Goal: Task Accomplishment & Management: Manage account settings

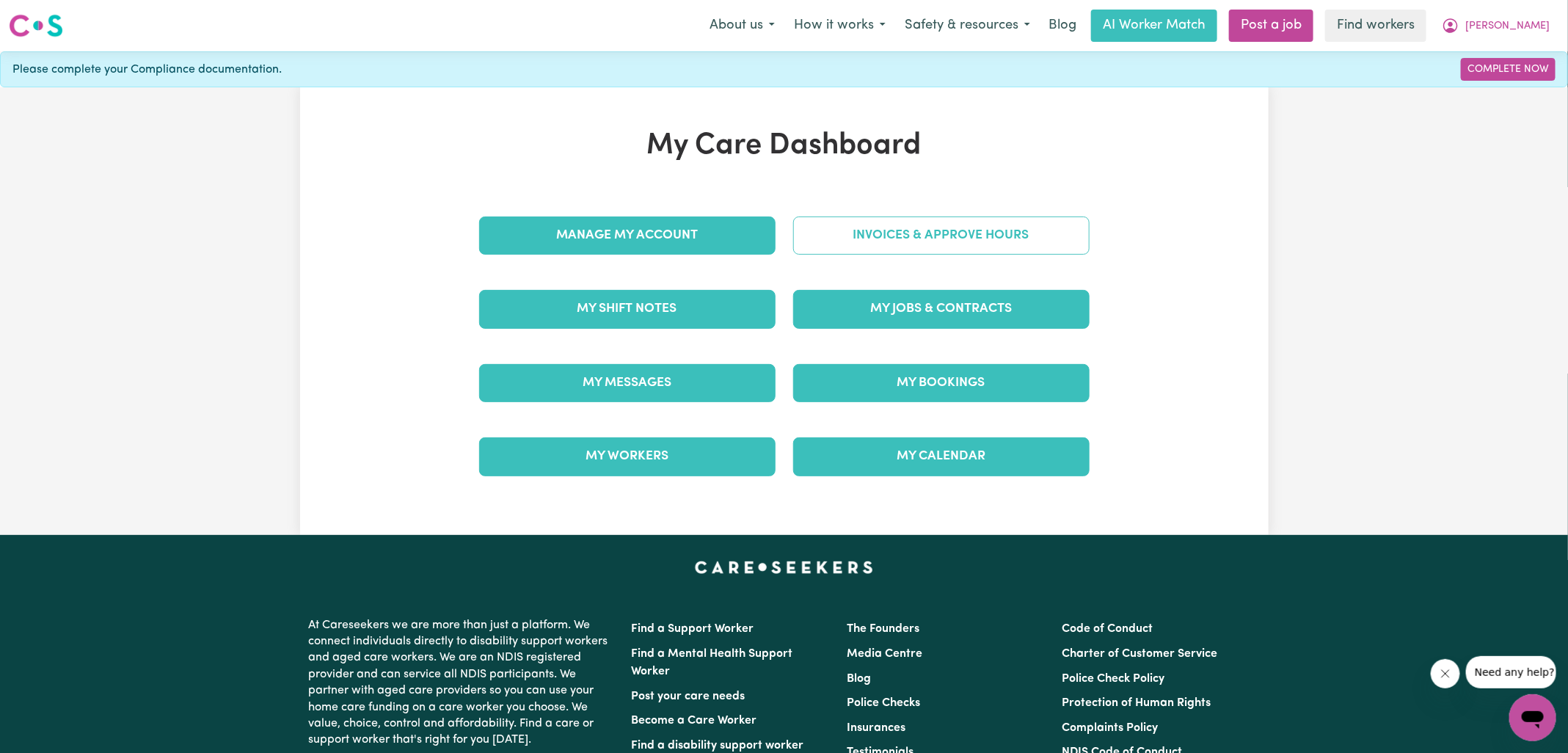
click at [856, 244] on link "Invoices & Approve Hours" at bounding box center [941, 235] width 296 height 38
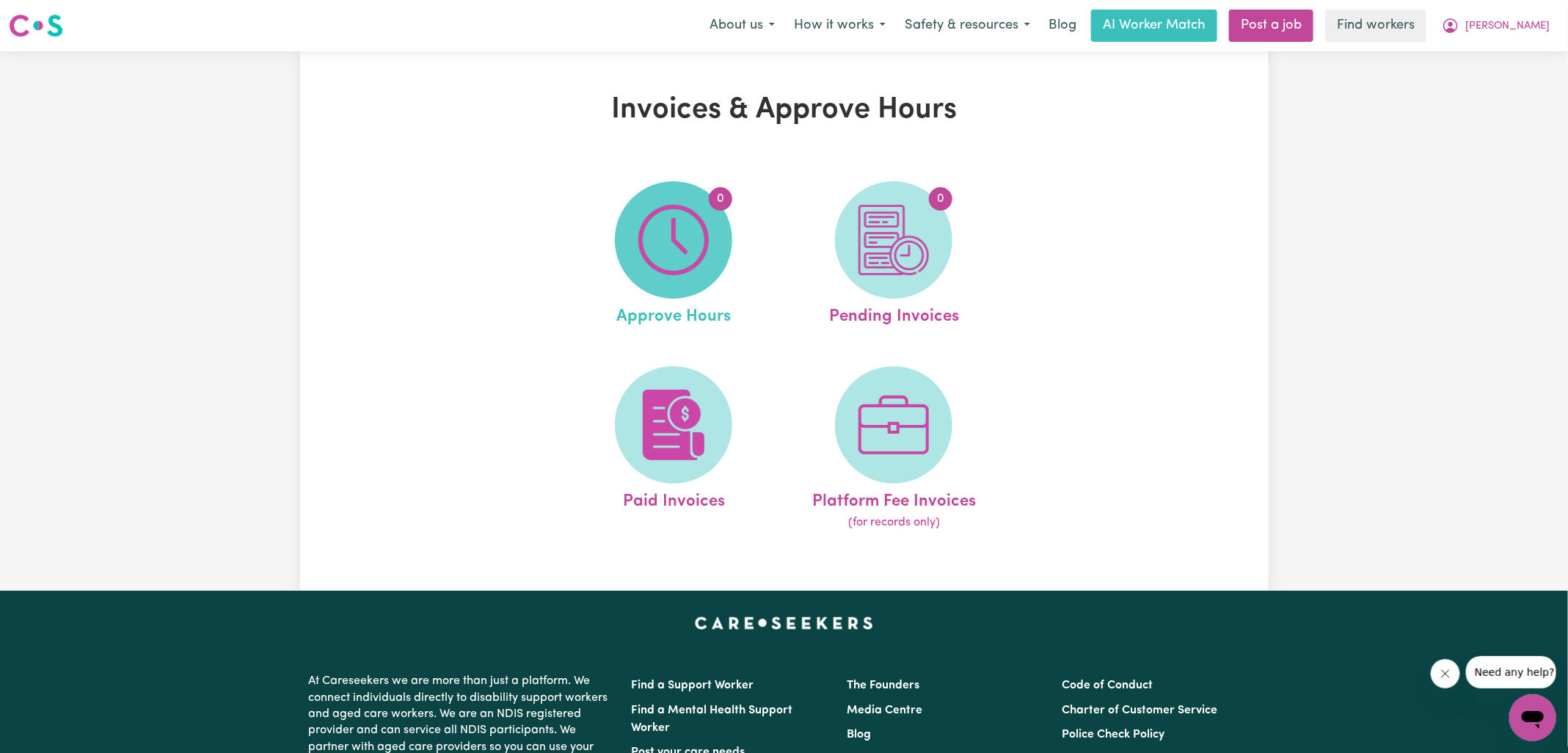
click at [706, 246] on img at bounding box center [673, 240] width 70 height 70
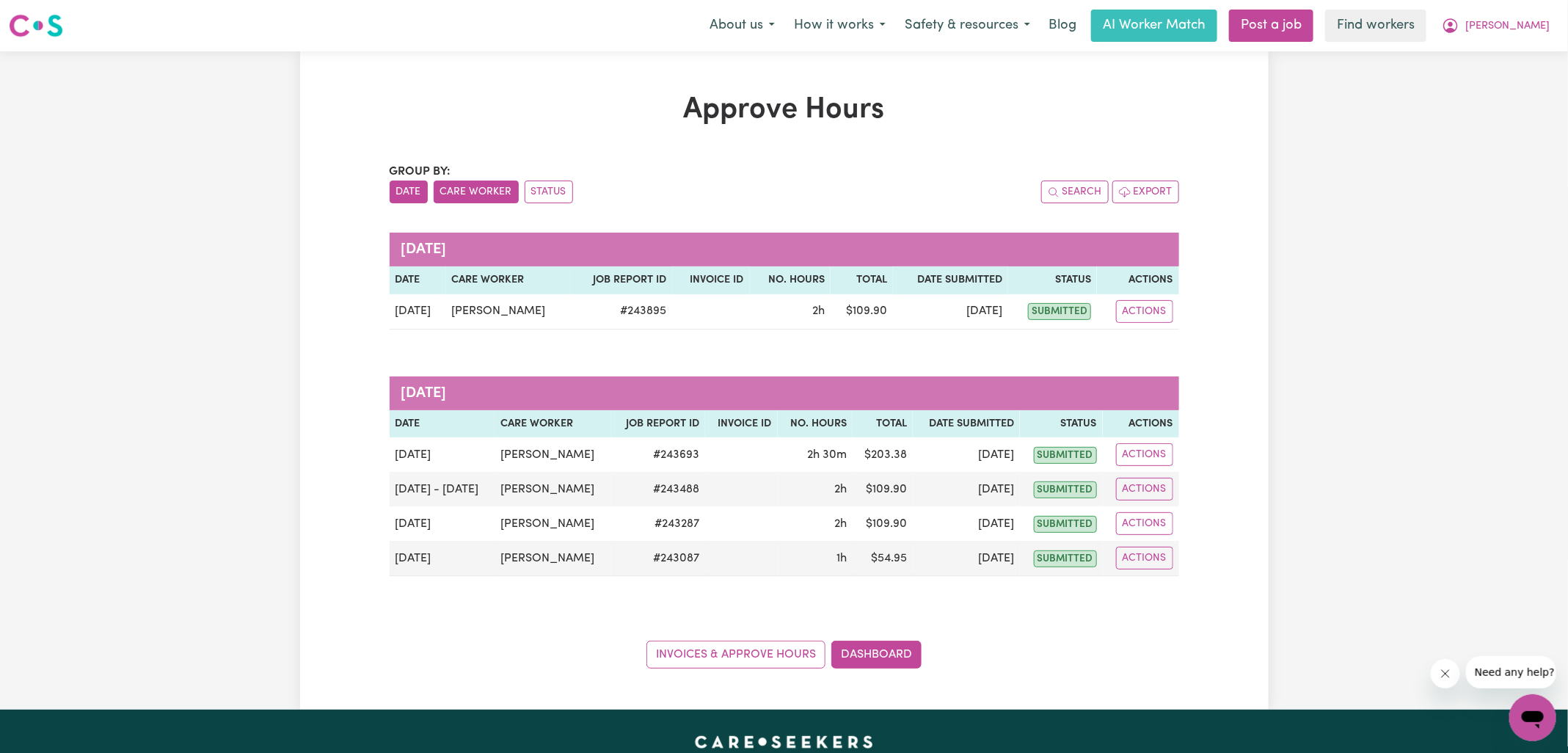
click at [474, 191] on button "Care Worker" at bounding box center [475, 192] width 85 height 23
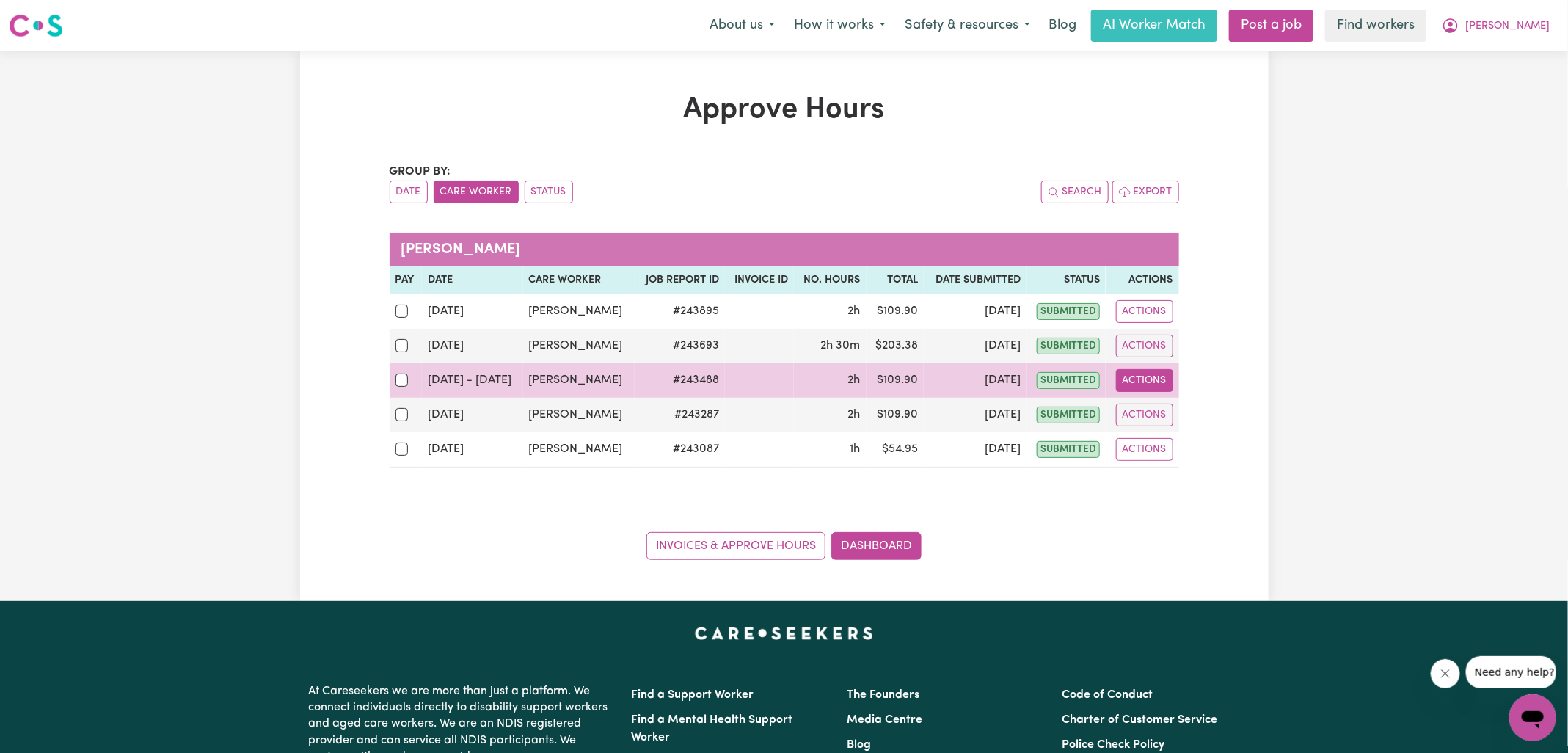
click at [1137, 384] on button "Actions" at bounding box center [1144, 380] width 57 height 23
click at [1156, 411] on link "View Job Report" at bounding box center [1180, 414] width 125 height 30
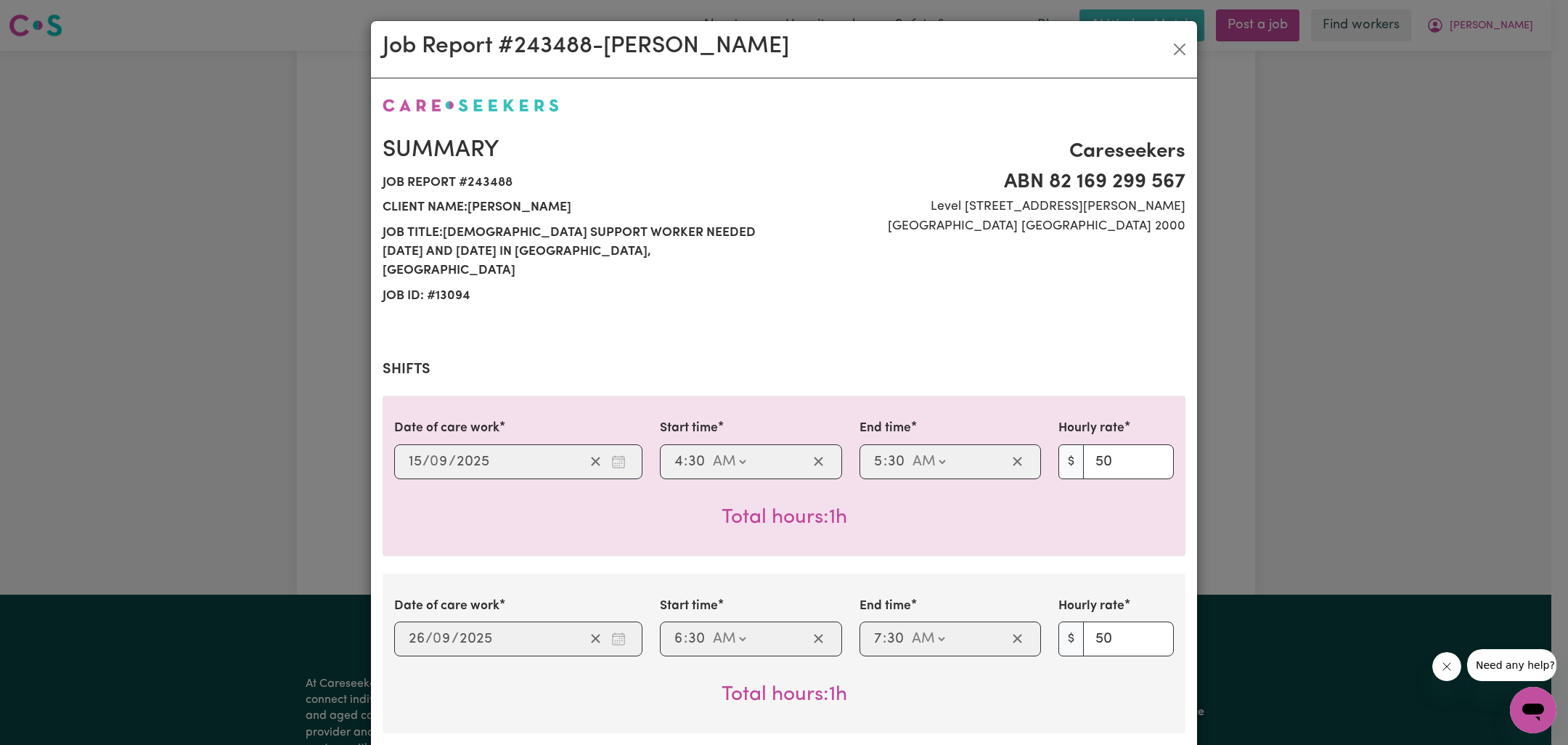
click at [1234, 430] on div "Job Report # 243488 - [PERSON_NAME] Summary Job report # 243488 Client name: [P…" at bounding box center [784, 372] width 1568 height 745
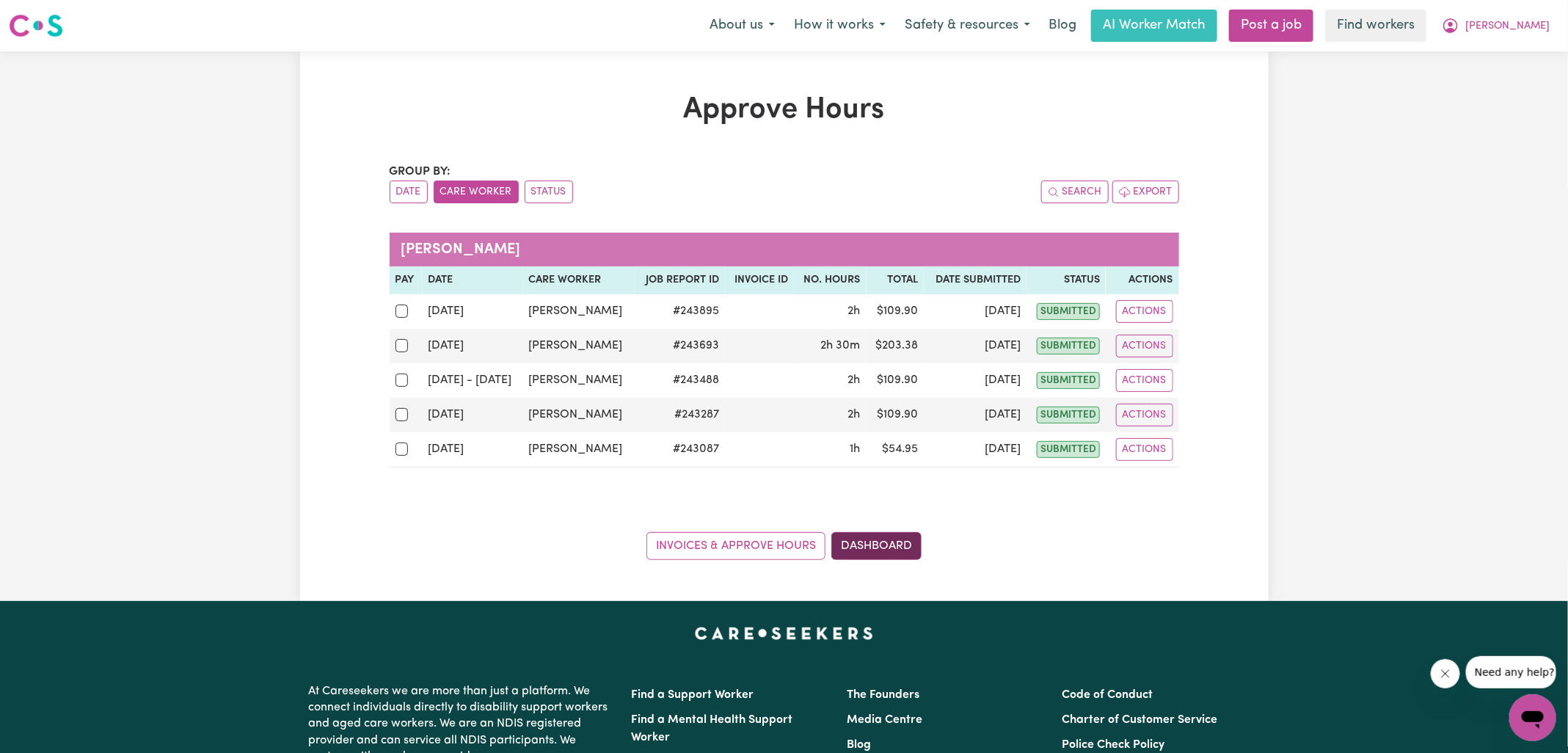
click at [895, 539] on link "Dashboard" at bounding box center [877, 546] width 90 height 28
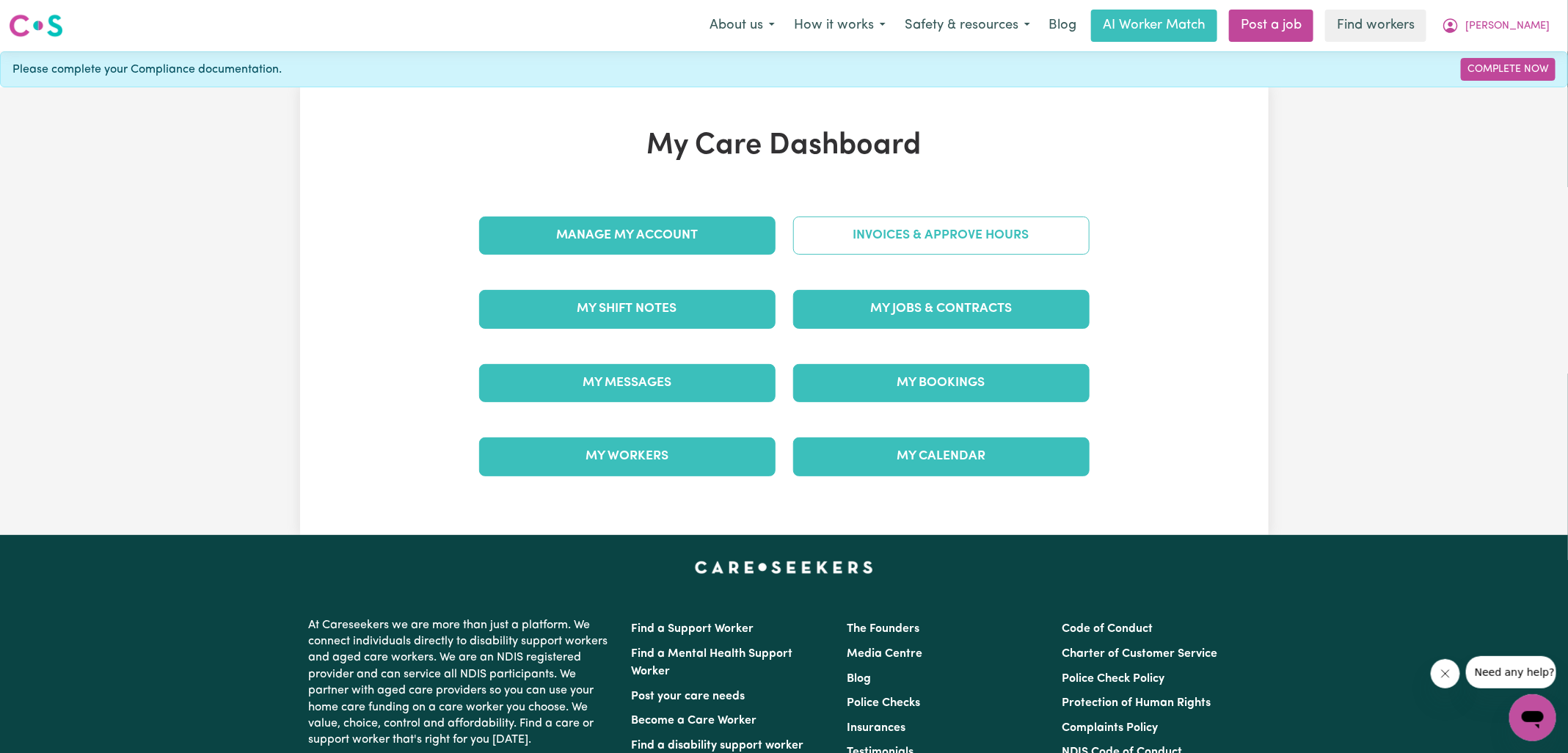
click at [851, 235] on link "Invoices & Approve Hours" at bounding box center [941, 235] width 296 height 38
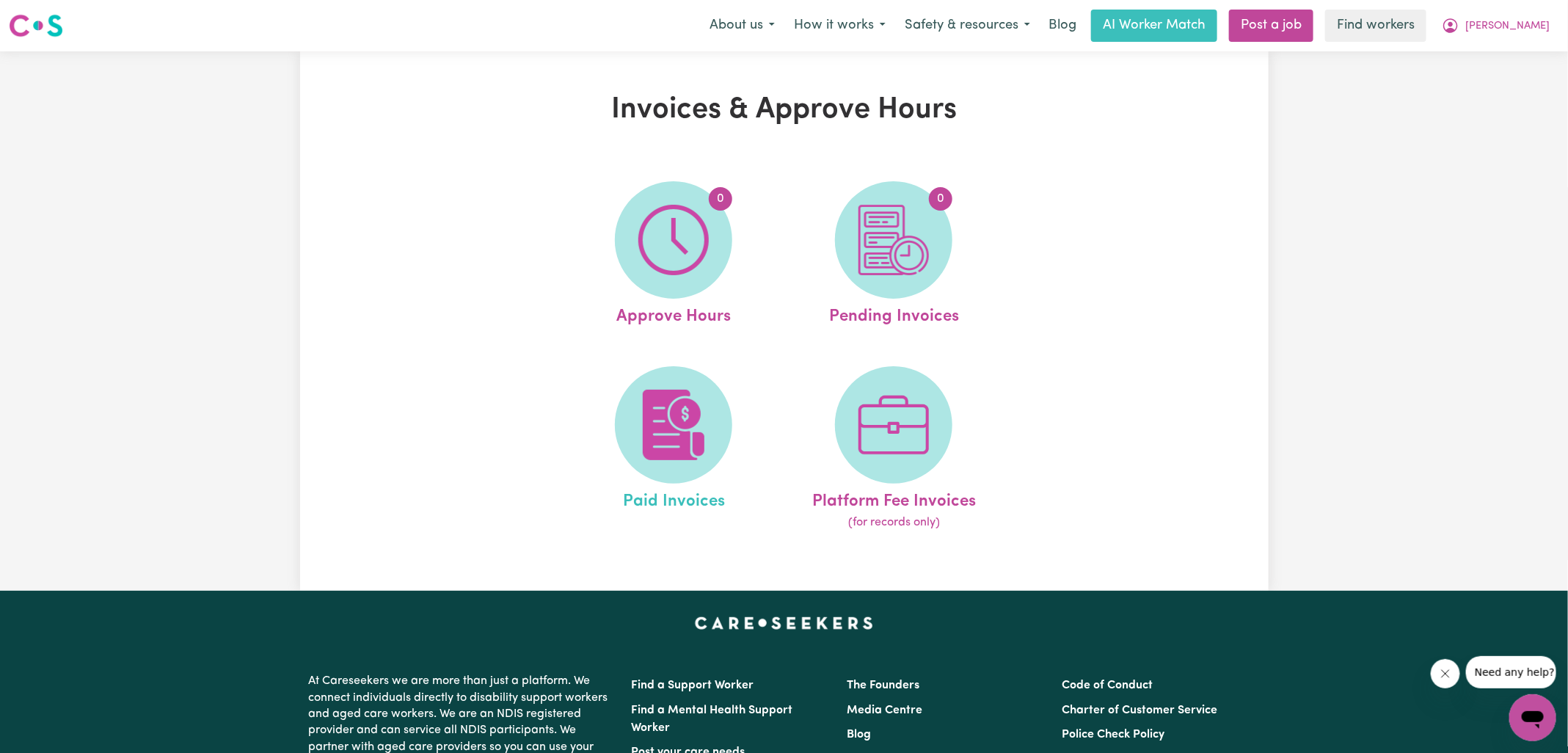
click at [743, 429] on link "Paid Invoices" at bounding box center [673, 449] width 211 height 166
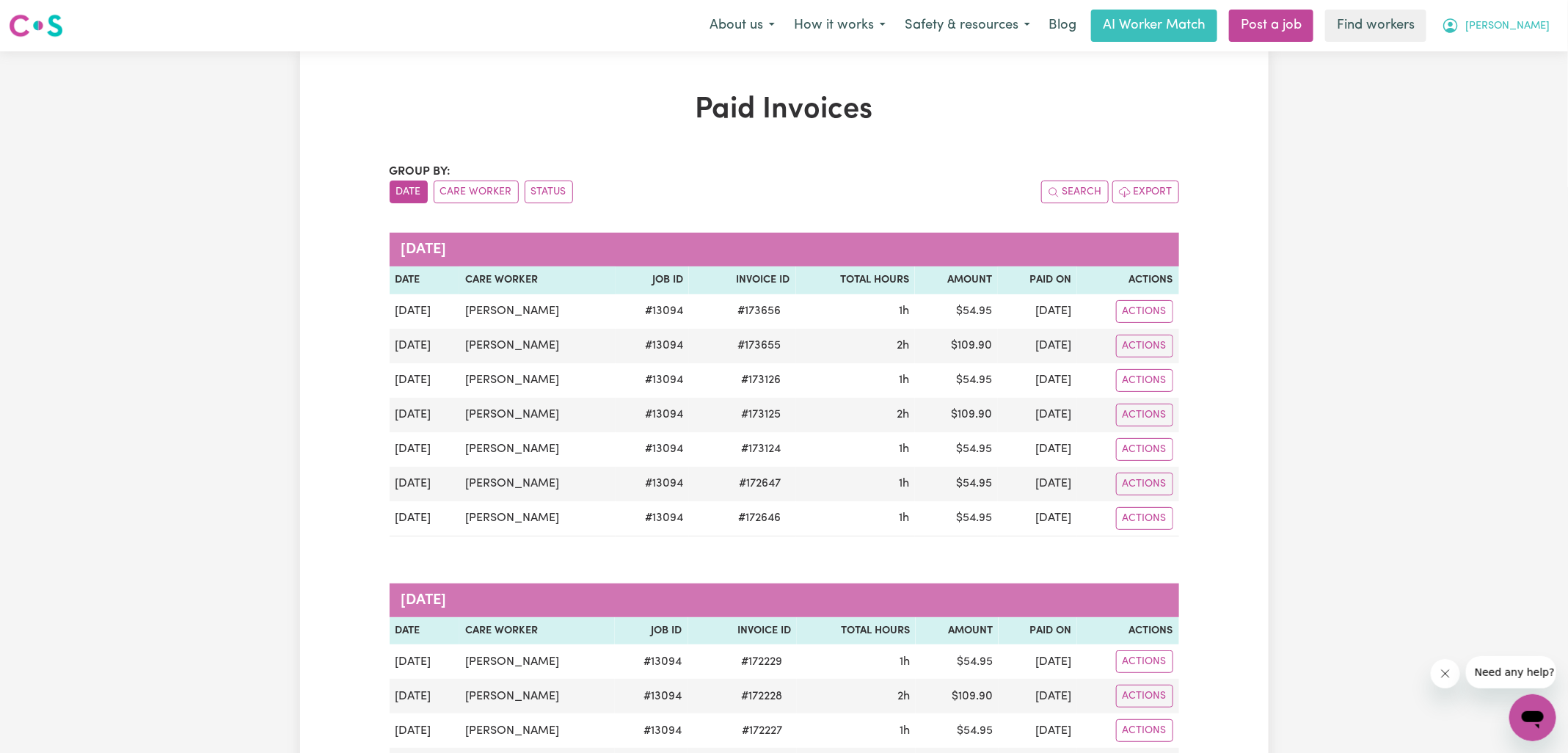
click at [1460, 20] on icon "My Account" at bounding box center [1450, 26] width 18 height 18
click at [1507, 56] on link "My Dashboard" at bounding box center [1500, 58] width 116 height 28
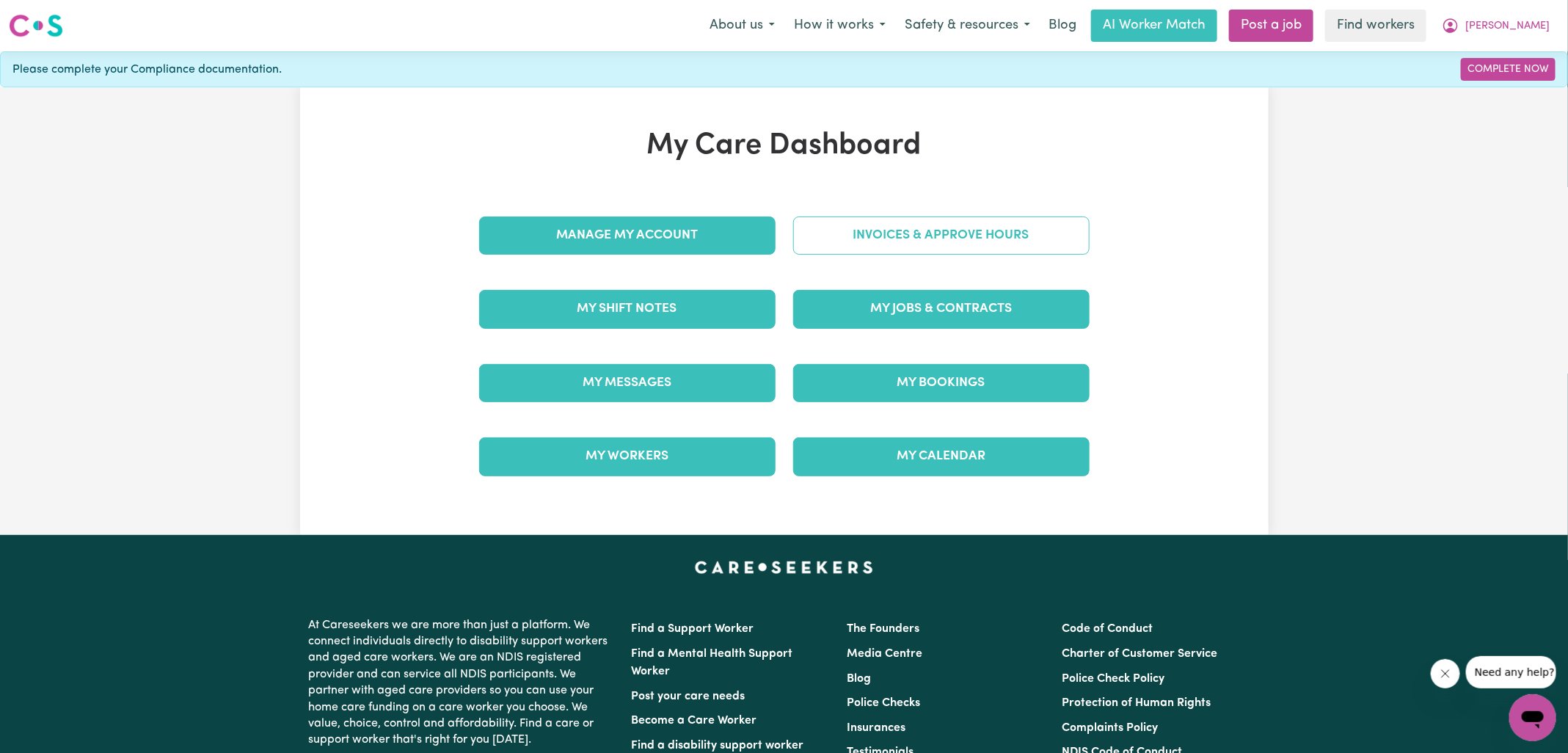
click at [902, 235] on link "Invoices & Approve Hours" at bounding box center [941, 235] width 296 height 38
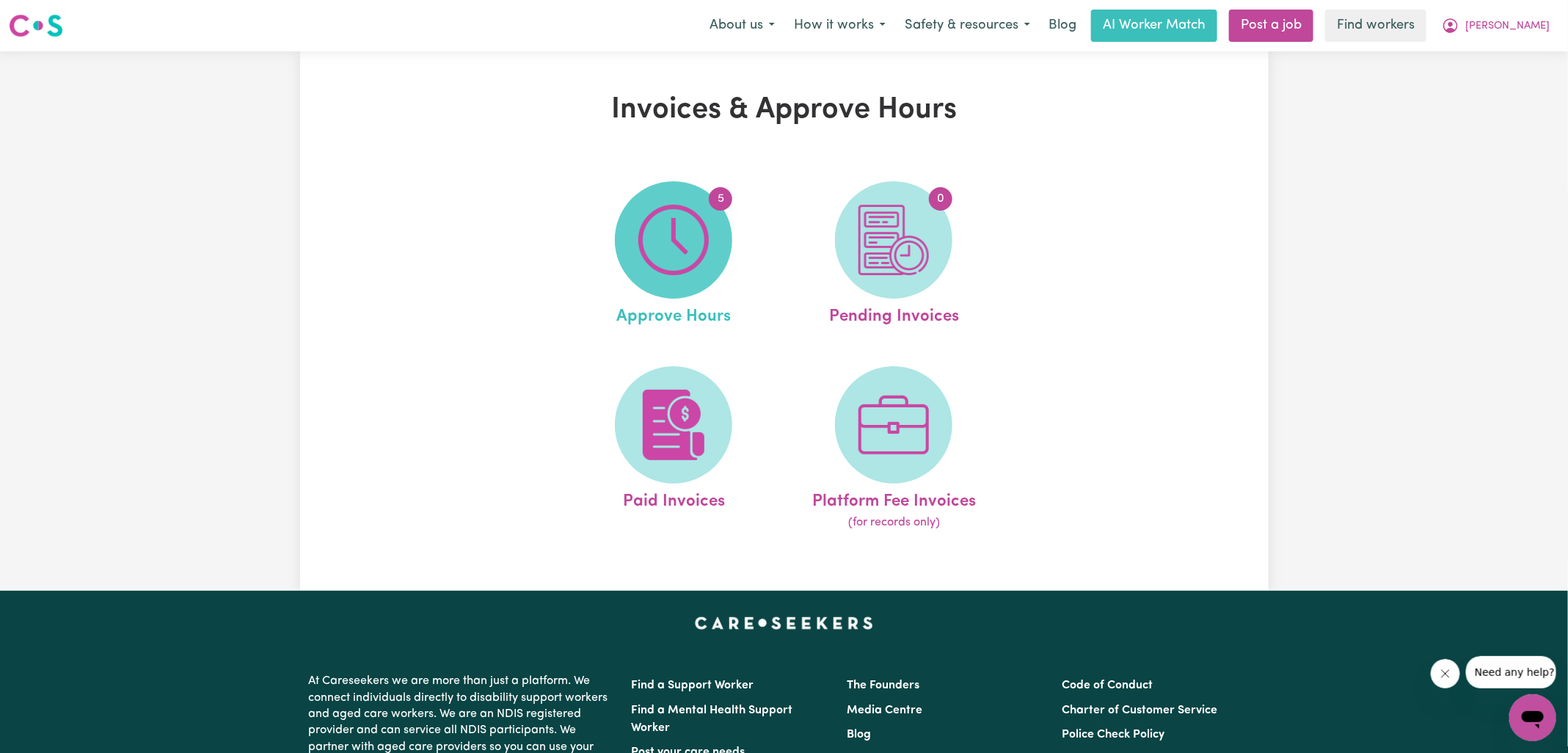
click at [690, 242] on img at bounding box center [673, 240] width 70 height 70
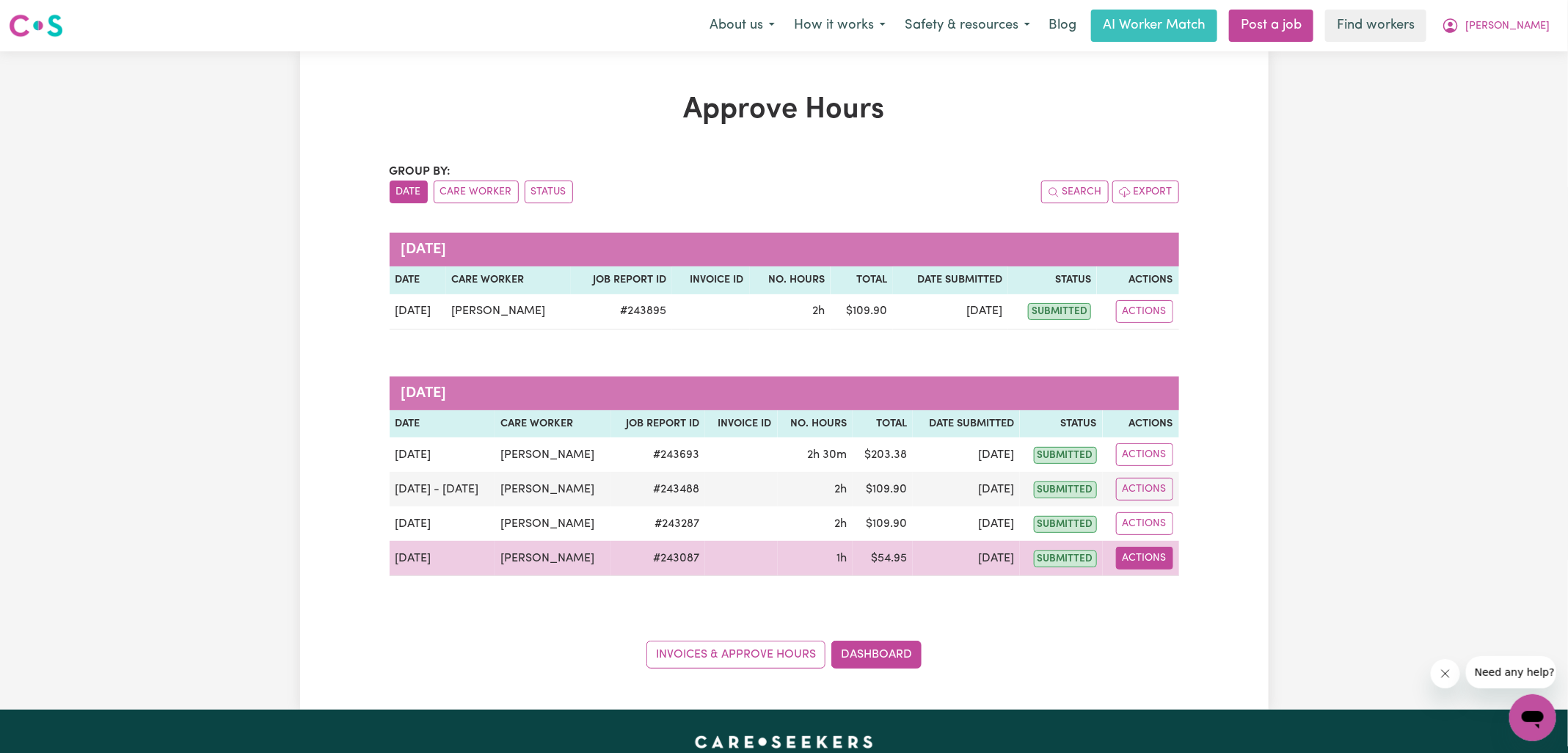
click at [1150, 558] on button "Actions" at bounding box center [1144, 557] width 57 height 23
click at [1168, 590] on link "View Job Report" at bounding box center [1181, 592] width 125 height 30
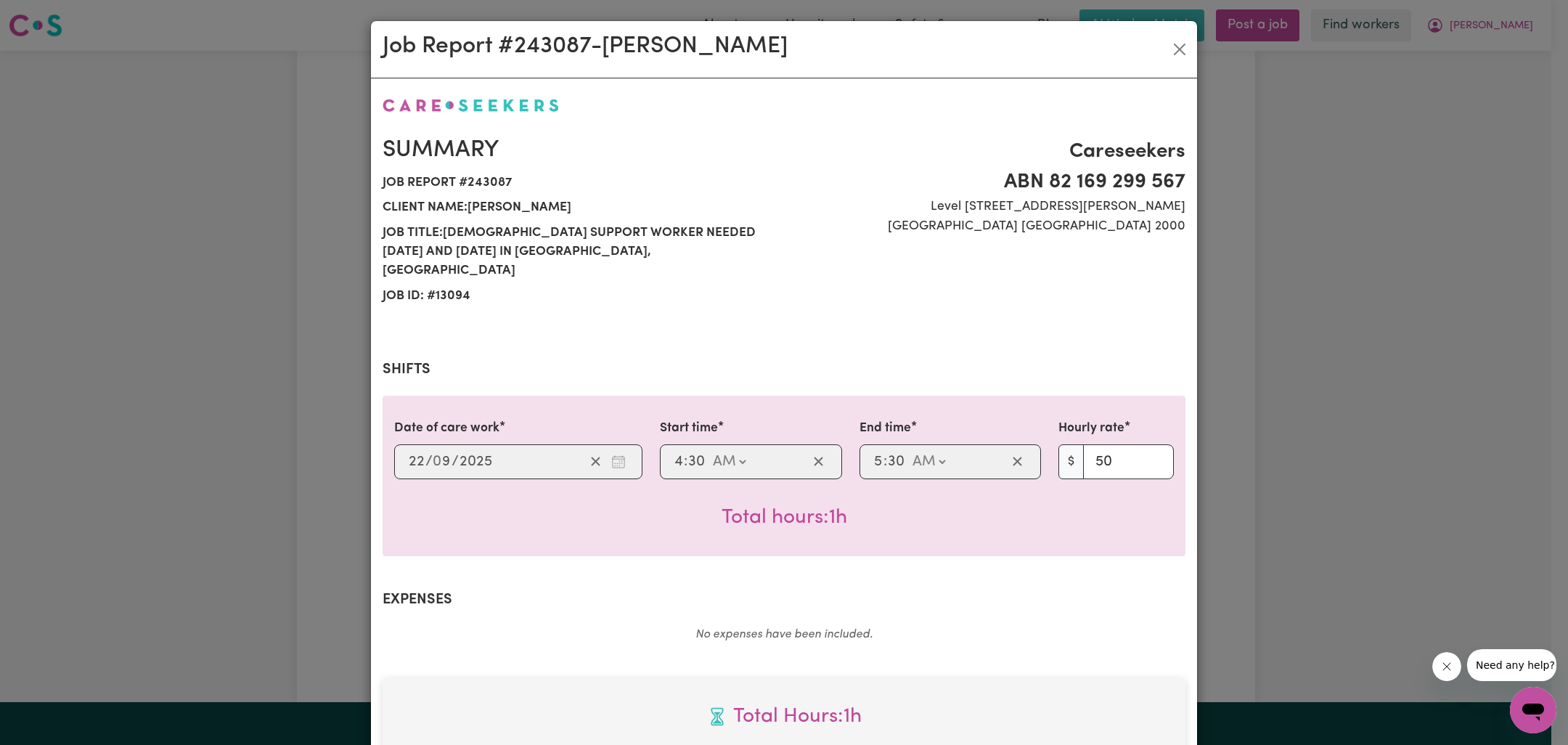
scroll to position [392, 0]
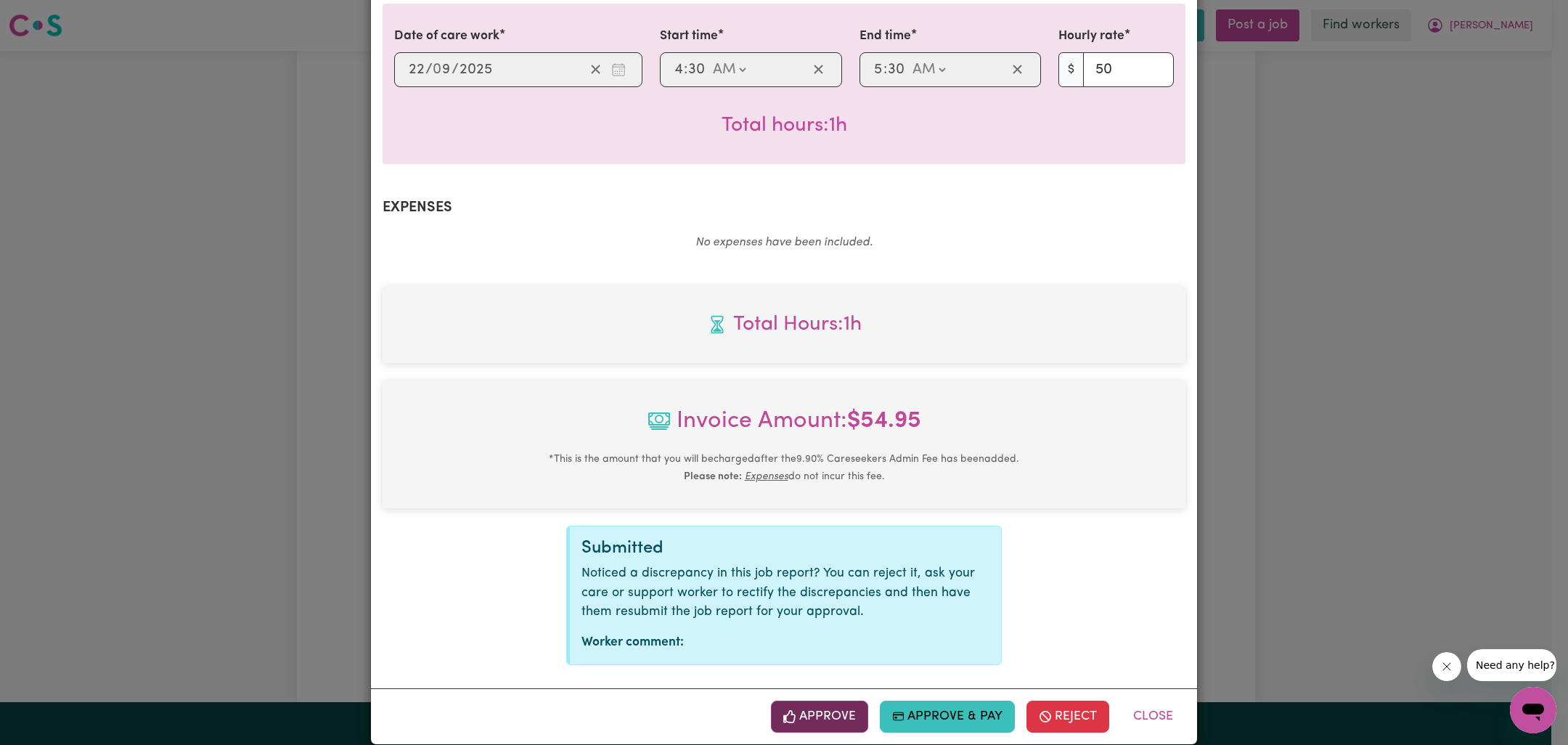
click at [798, 701] on button "Approve" at bounding box center [819, 716] width 97 height 32
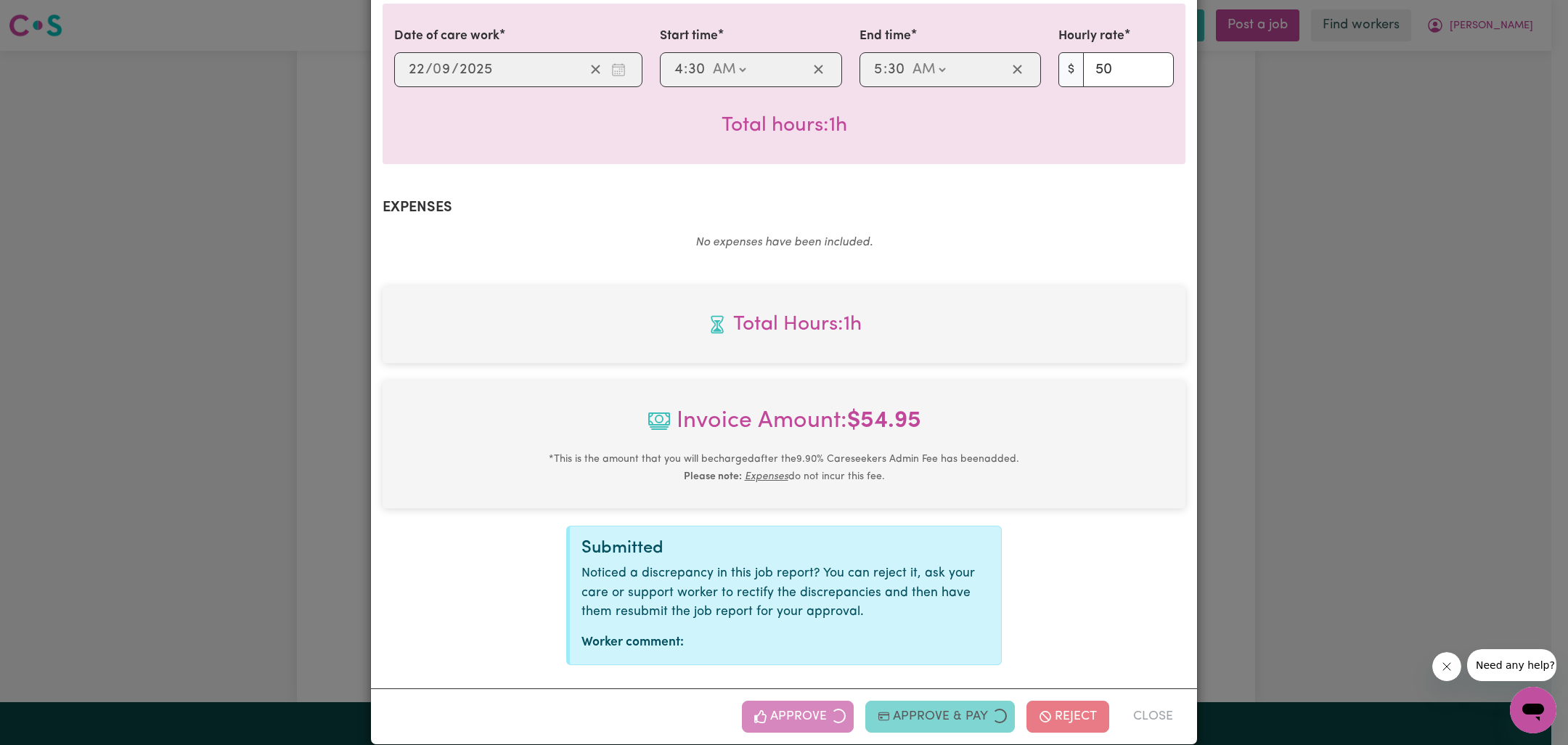
click at [1302, 420] on div "Job Report # 243087 - [PERSON_NAME] Summary Job report # 243087 Client name: [P…" at bounding box center [784, 372] width 1568 height 745
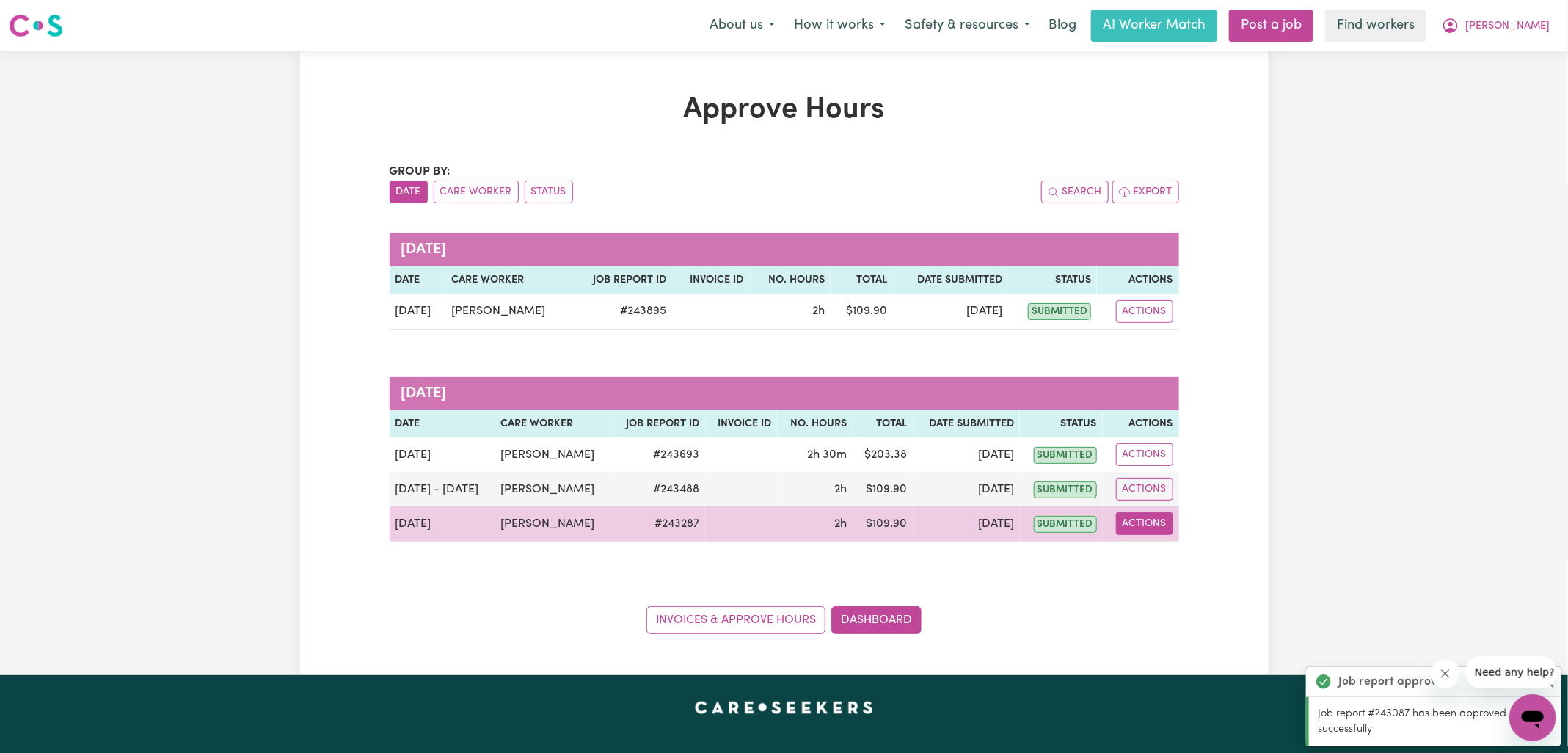
click at [1150, 521] on button "Actions" at bounding box center [1144, 523] width 57 height 23
click at [1168, 556] on link "View Job Report" at bounding box center [1181, 557] width 125 height 30
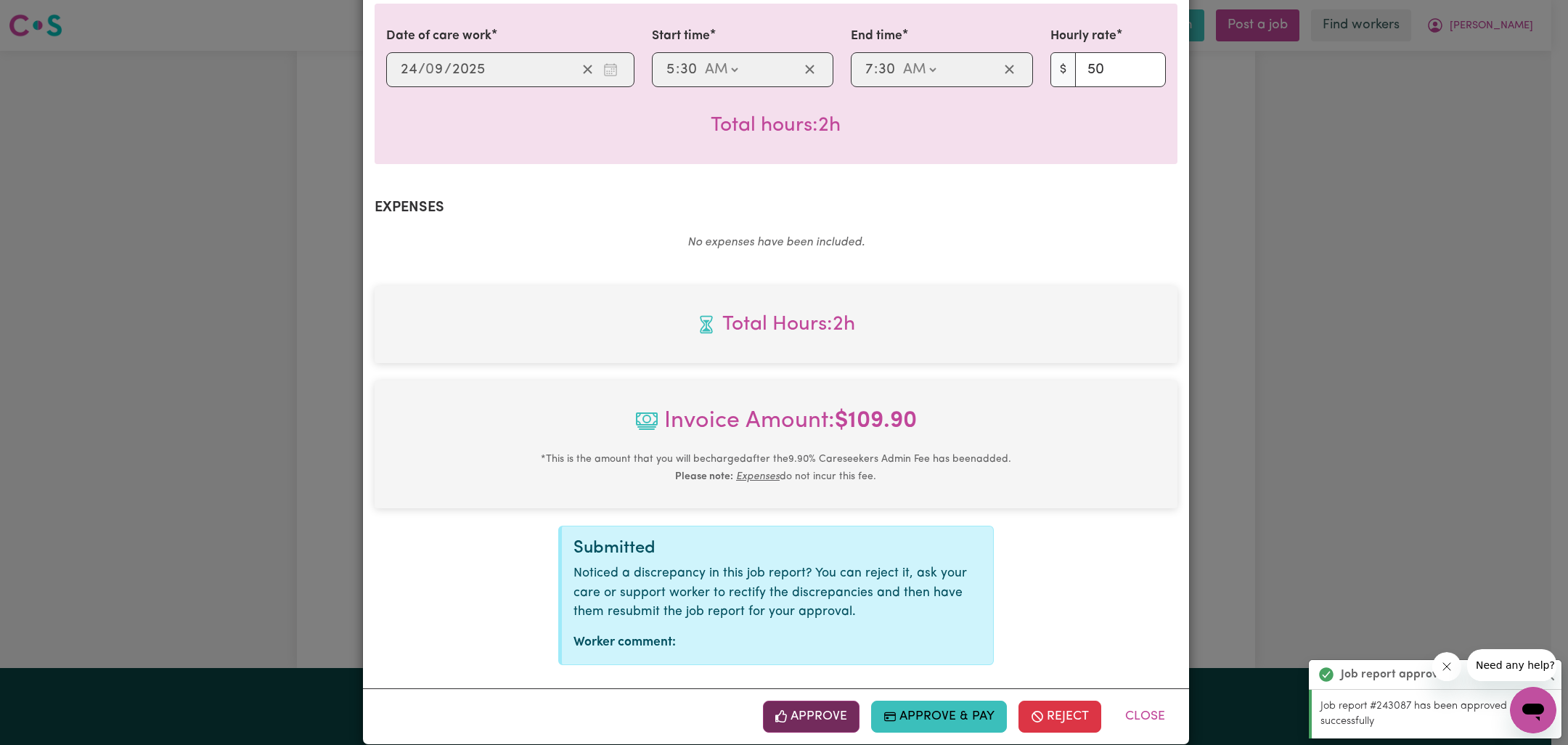
click at [810, 701] on button "Approve" at bounding box center [812, 716] width 97 height 32
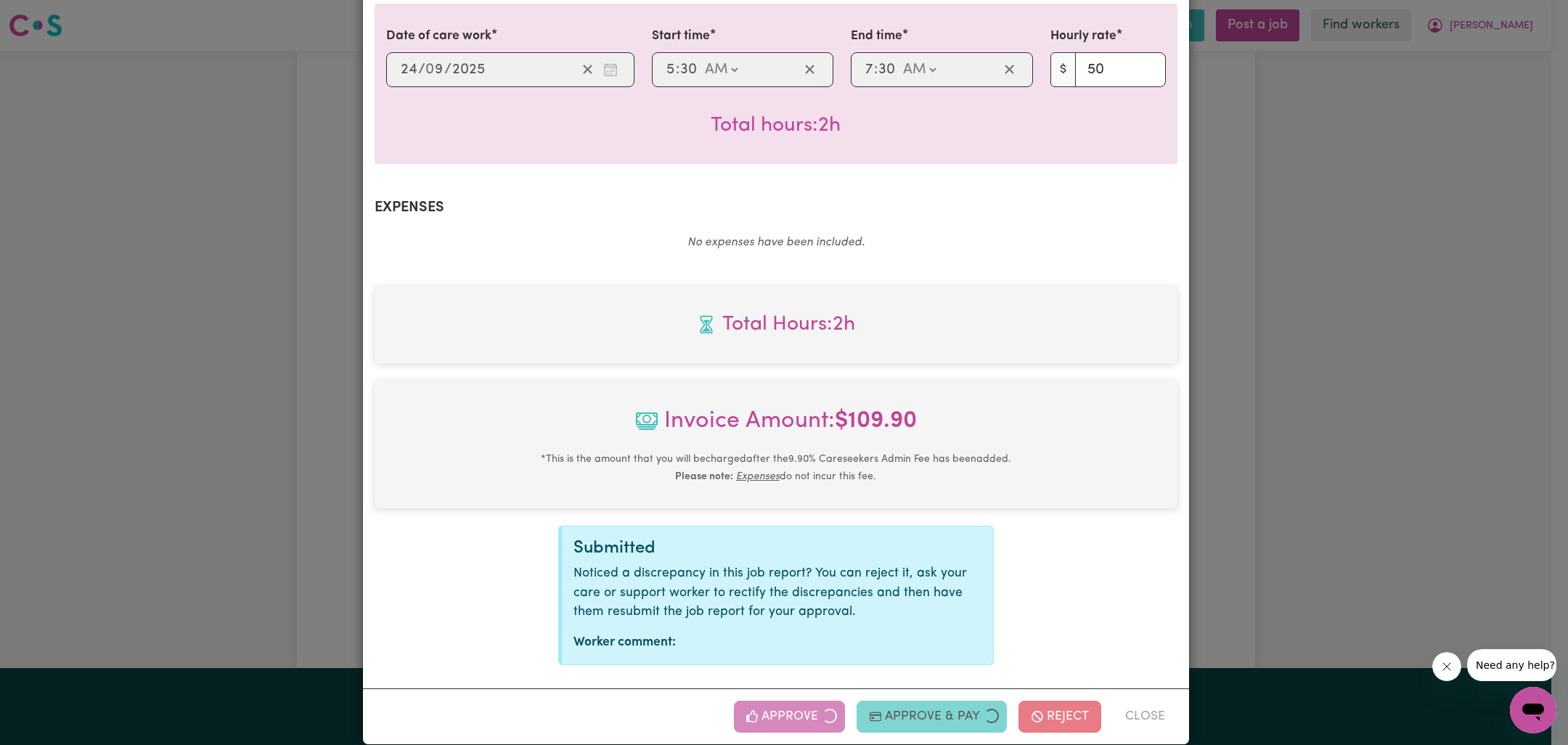
click at [1224, 507] on div "Job Report # 243287 - [PERSON_NAME] Summary Job report # 243287 Client name: [P…" at bounding box center [784, 372] width 1568 height 745
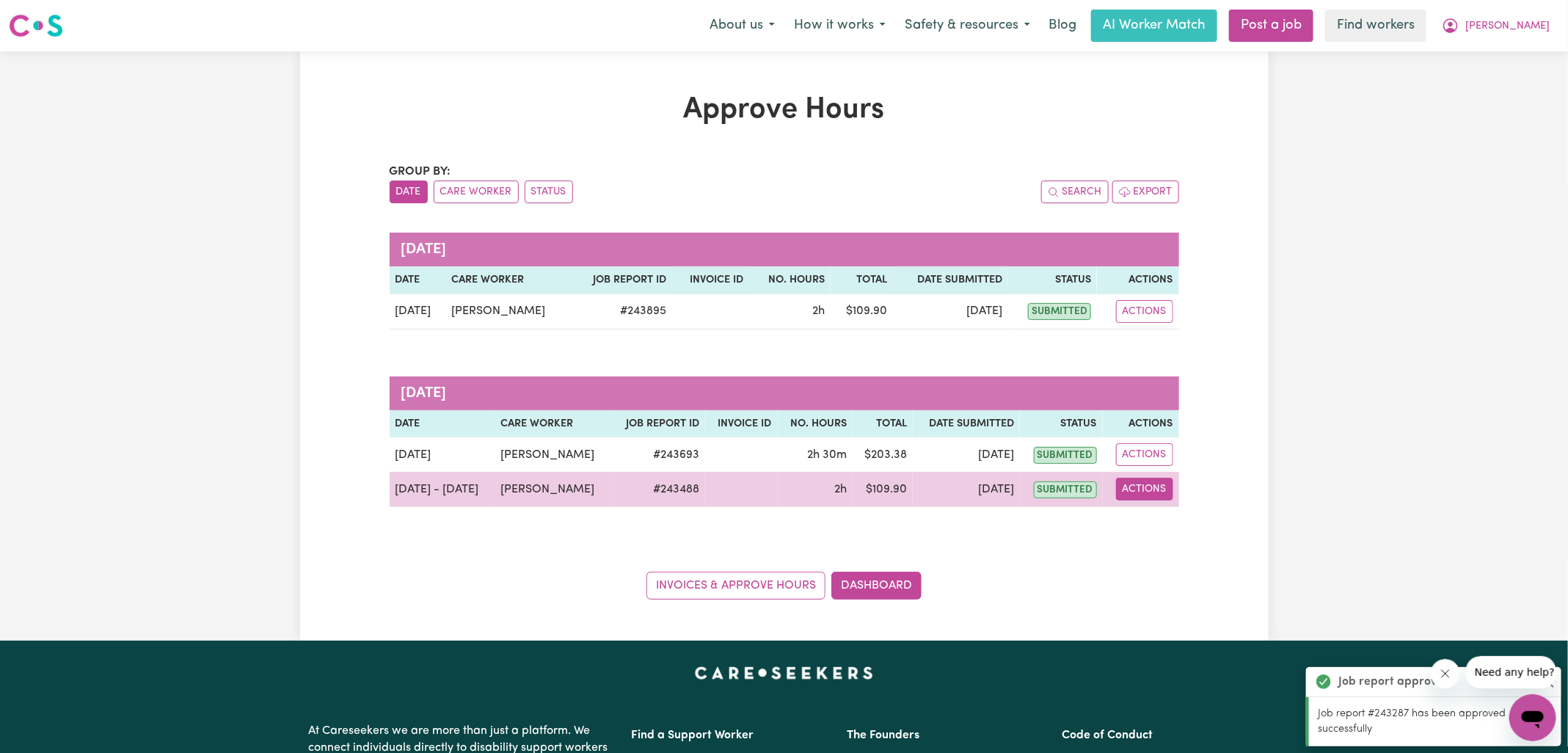
click at [1153, 486] on button "Actions" at bounding box center [1144, 489] width 57 height 23
click at [1166, 517] on link "View Job Report" at bounding box center [1181, 523] width 125 height 30
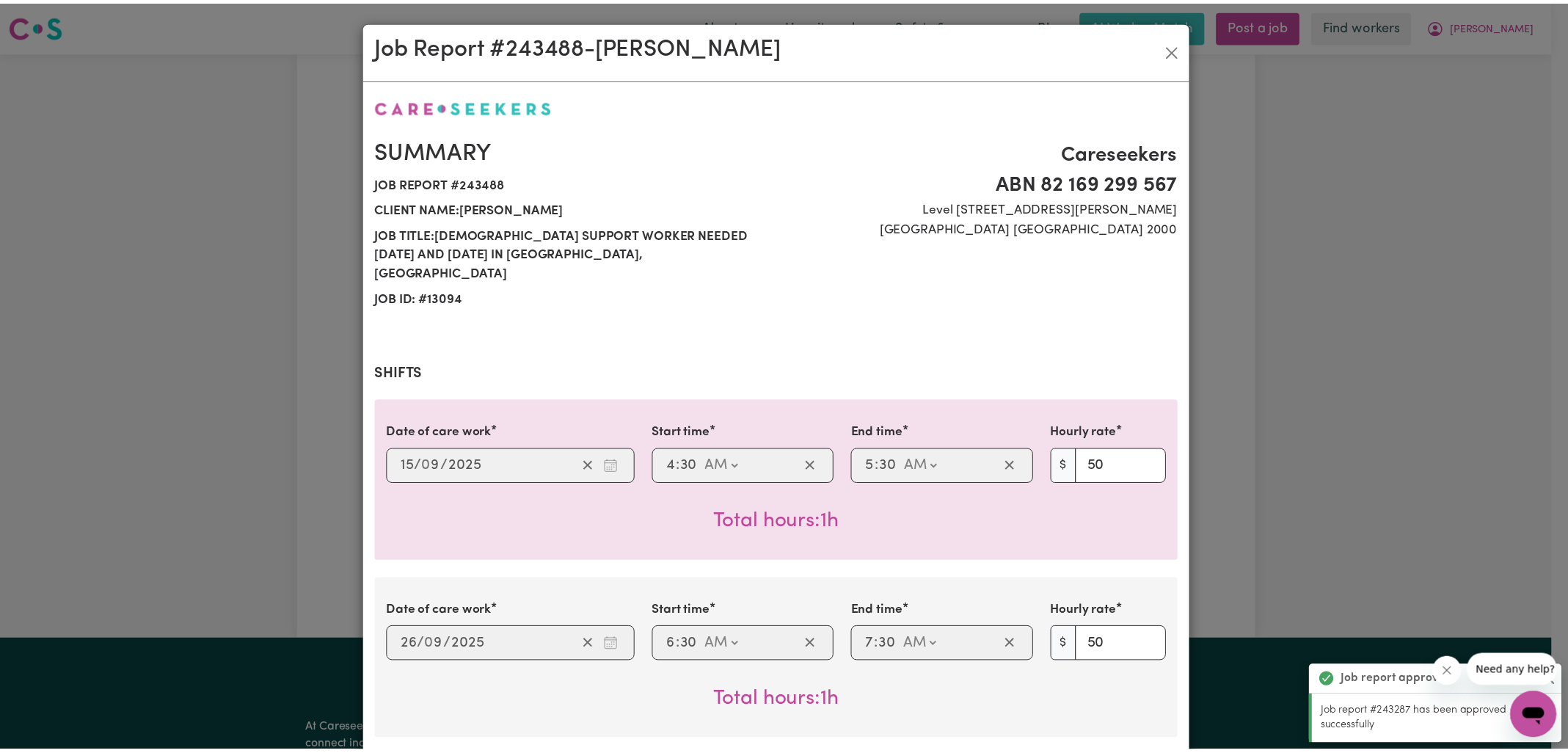
scroll to position [574, 0]
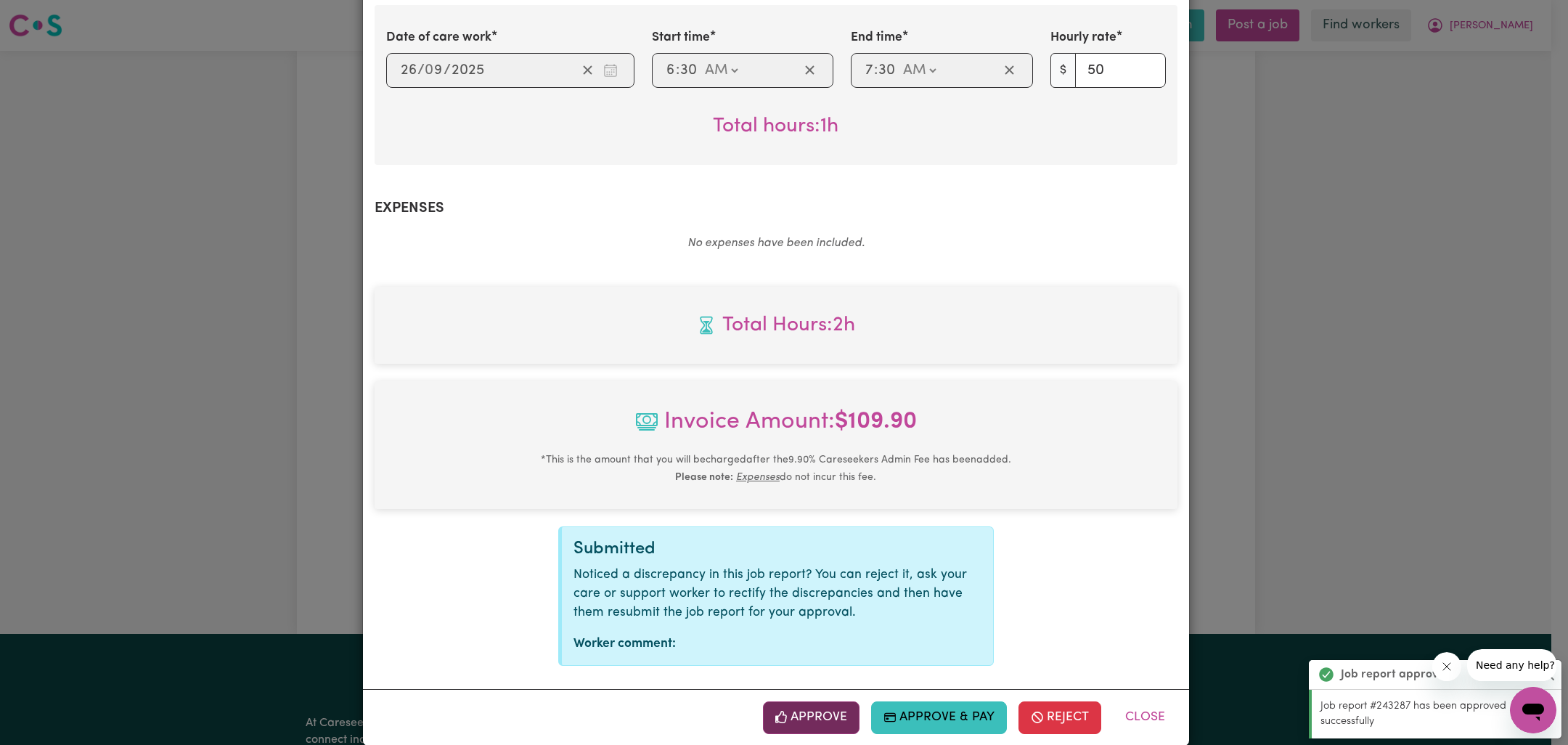
click at [829, 702] on button "Approve" at bounding box center [812, 717] width 97 height 32
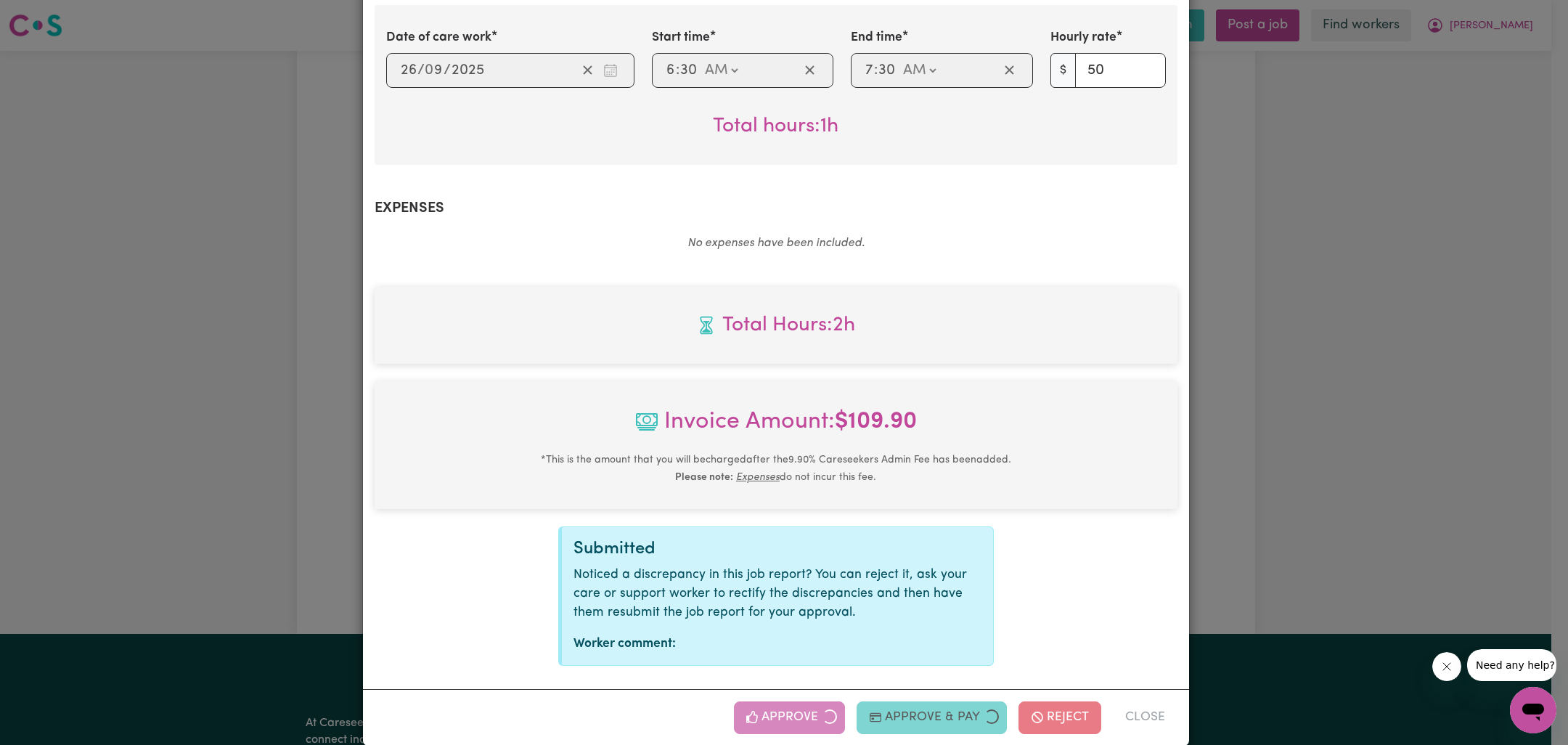
click at [1300, 349] on div "Job Report # 243488 - [PERSON_NAME] Summary Job report # 243488 Client name: [P…" at bounding box center [784, 372] width 1568 height 745
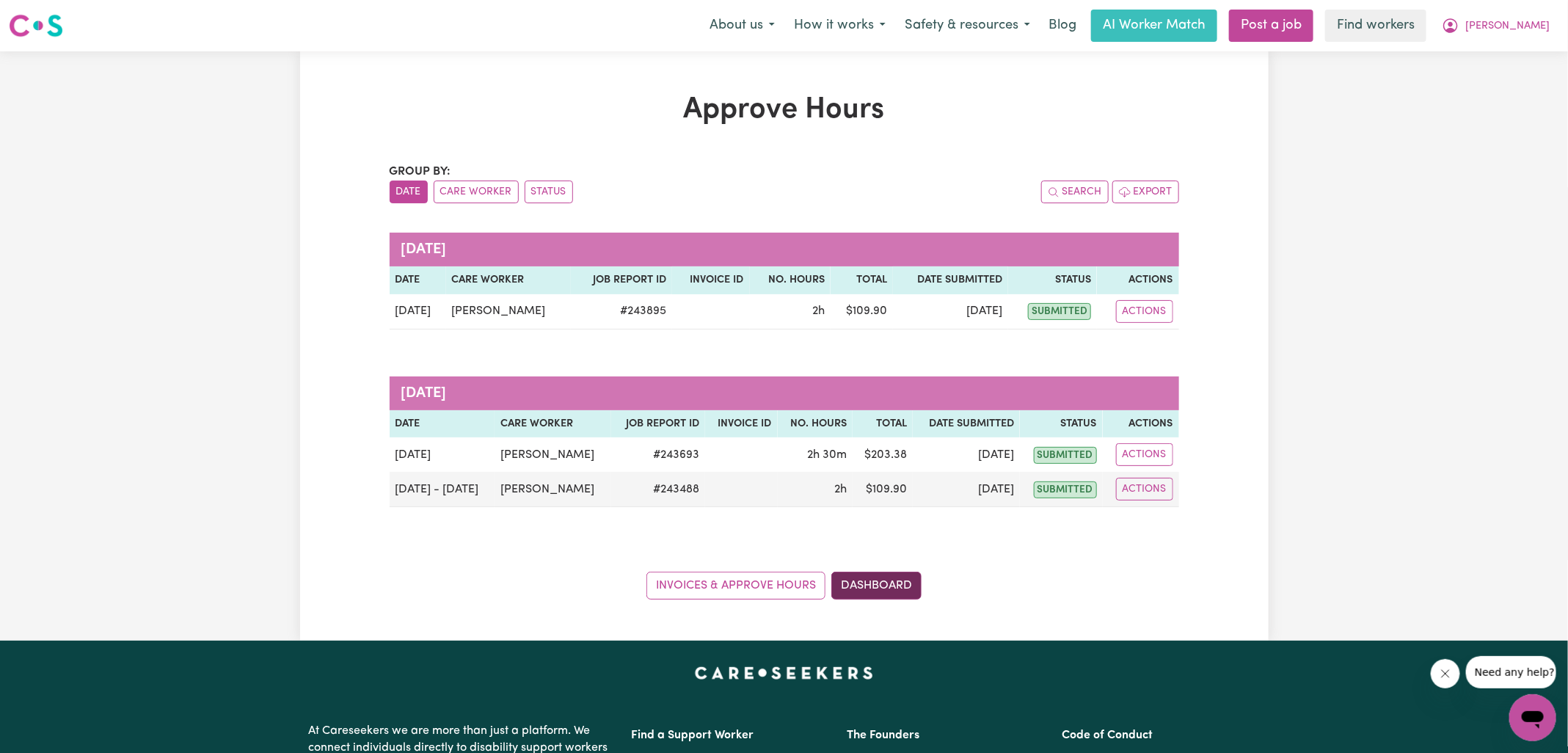
click at [900, 576] on link "Dashboard" at bounding box center [877, 586] width 90 height 28
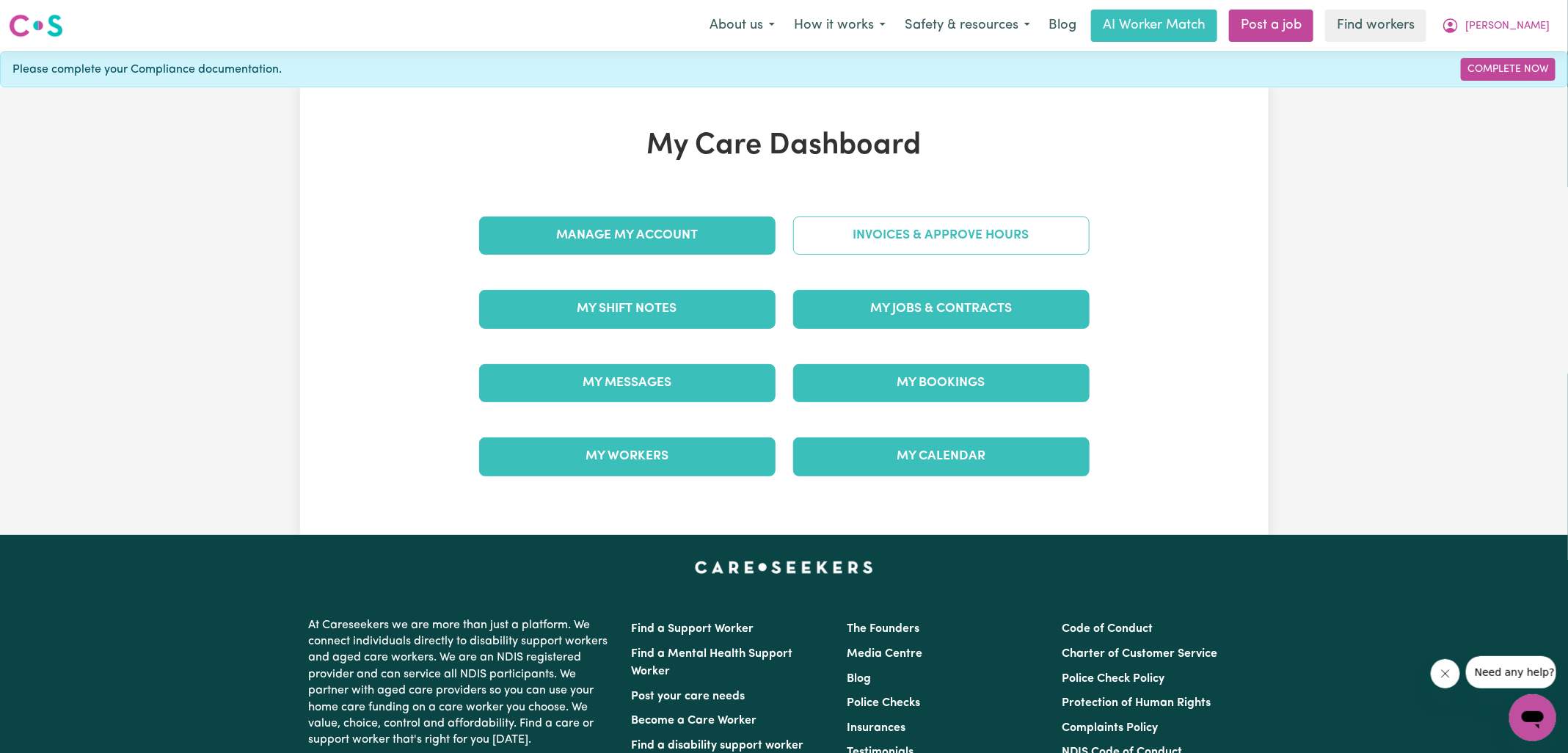
click at [994, 228] on link "Invoices & Approve Hours" at bounding box center [941, 235] width 296 height 38
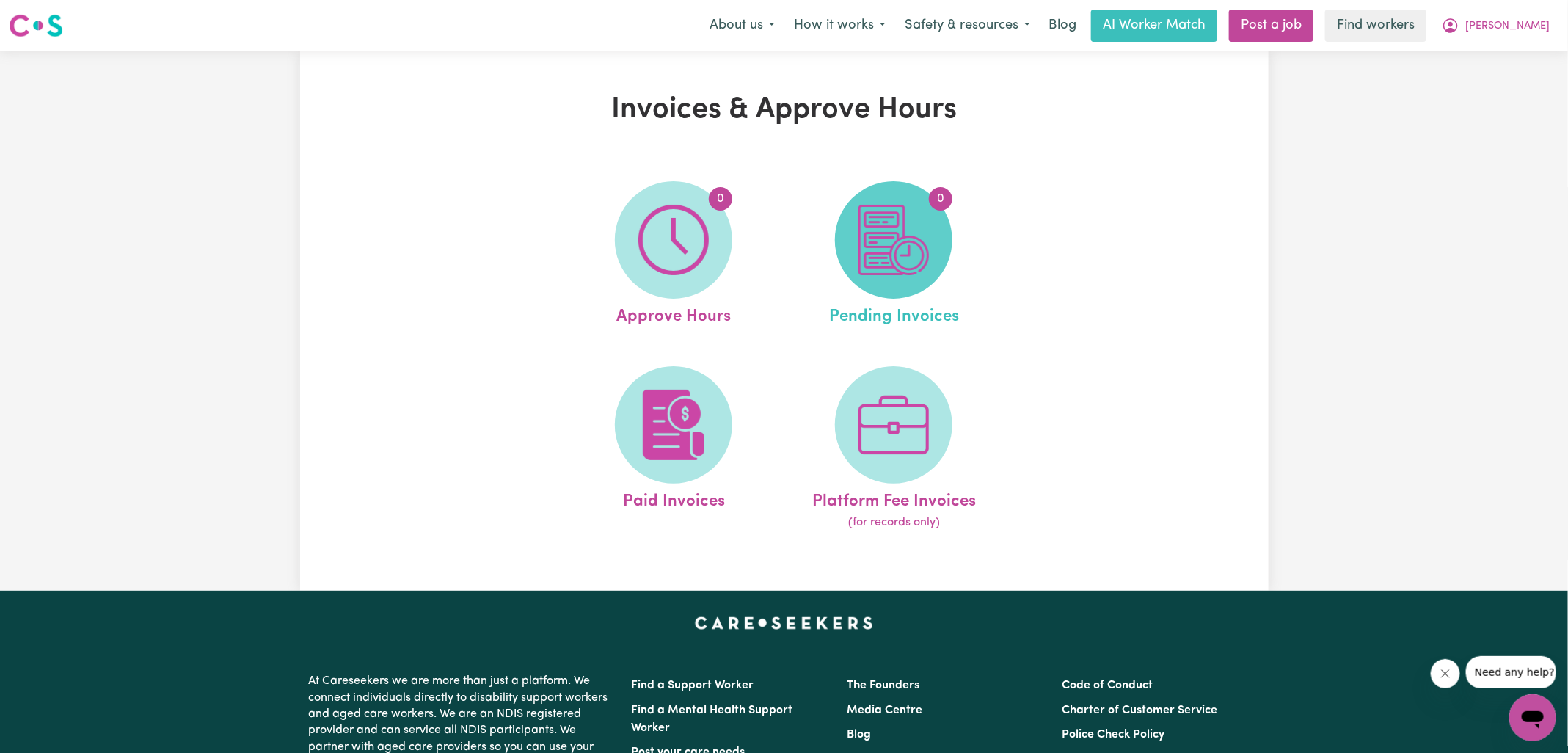
click at [936, 243] on span "0" at bounding box center [894, 240] width 118 height 118
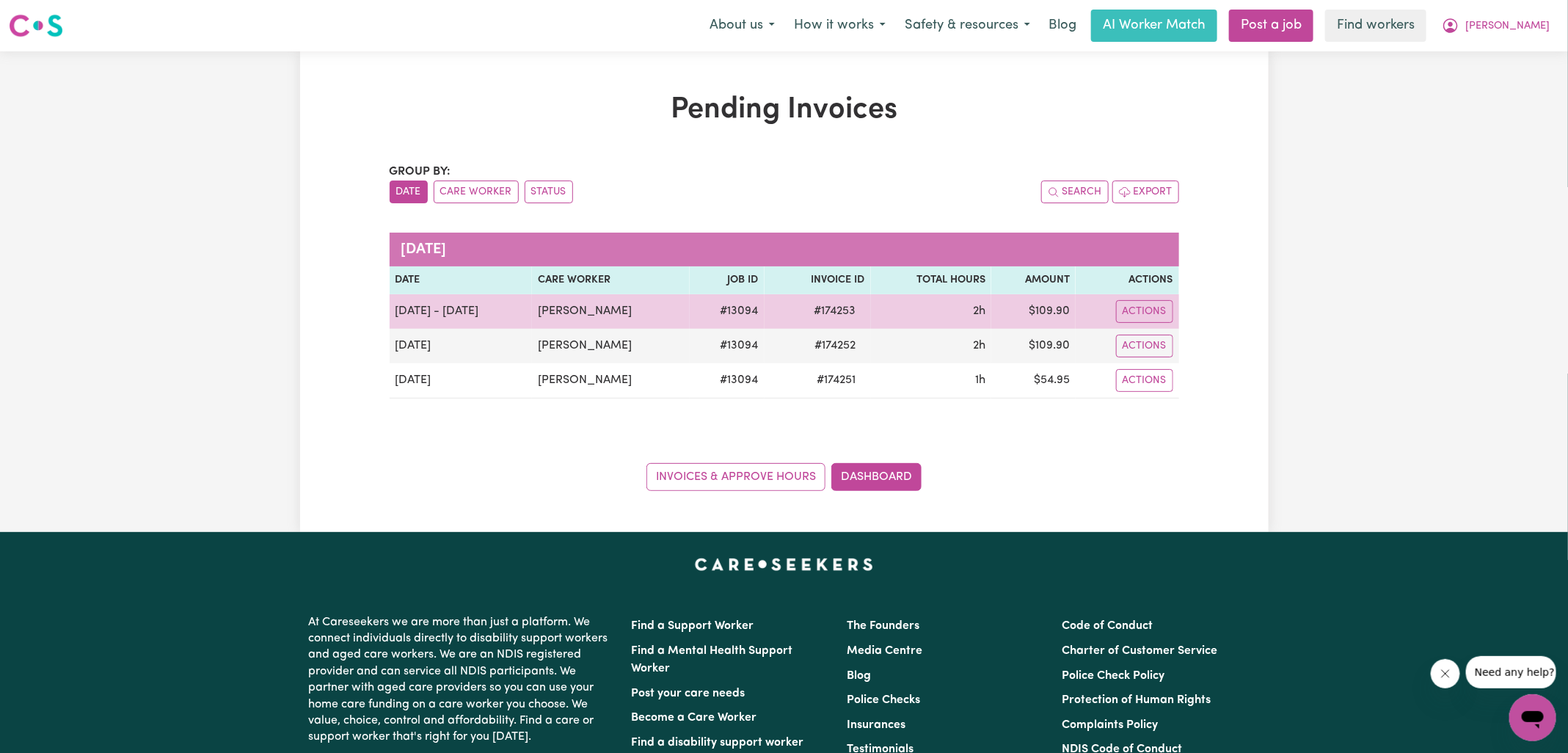
click at [839, 306] on span "# 174253" at bounding box center [835, 311] width 59 height 18
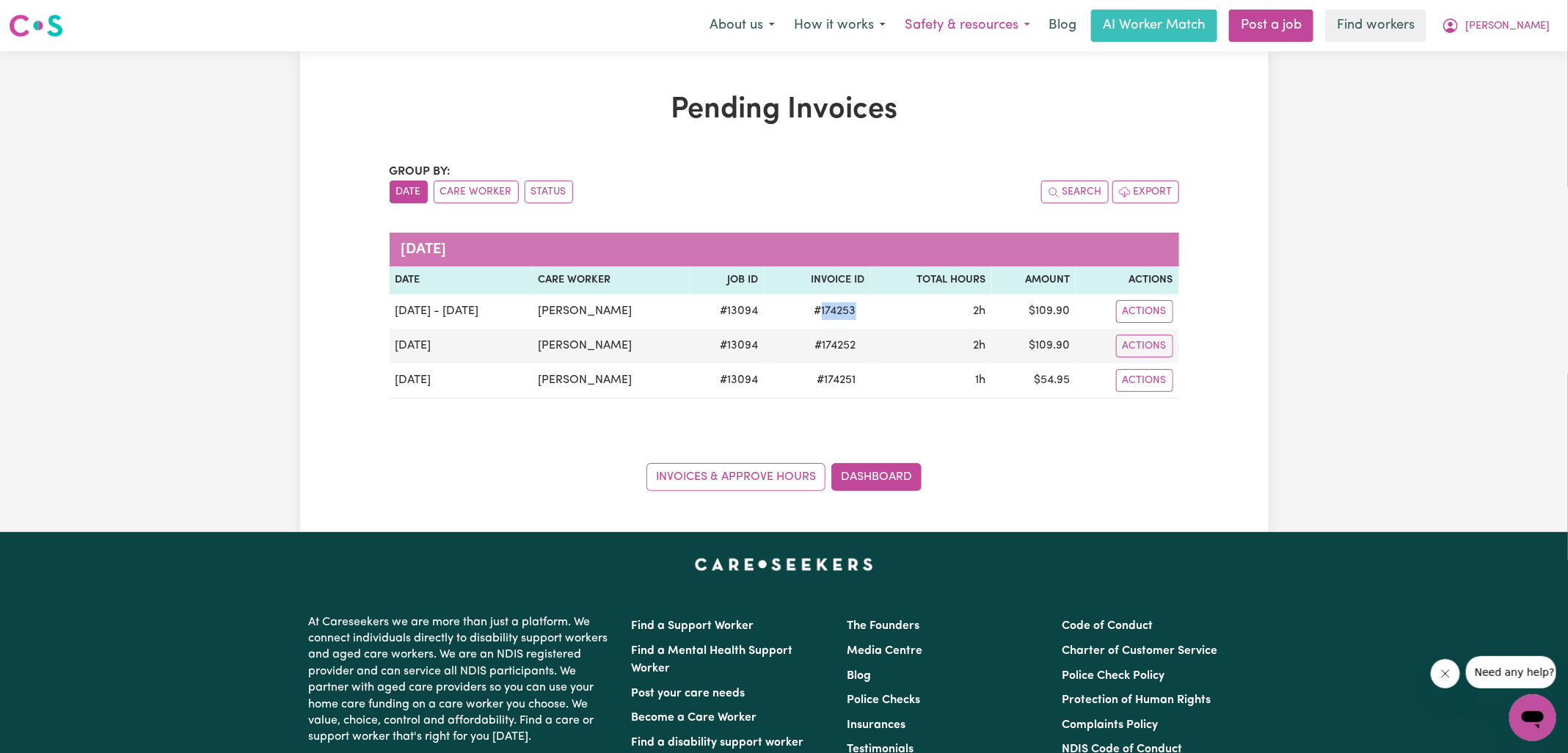
copy span "174253"
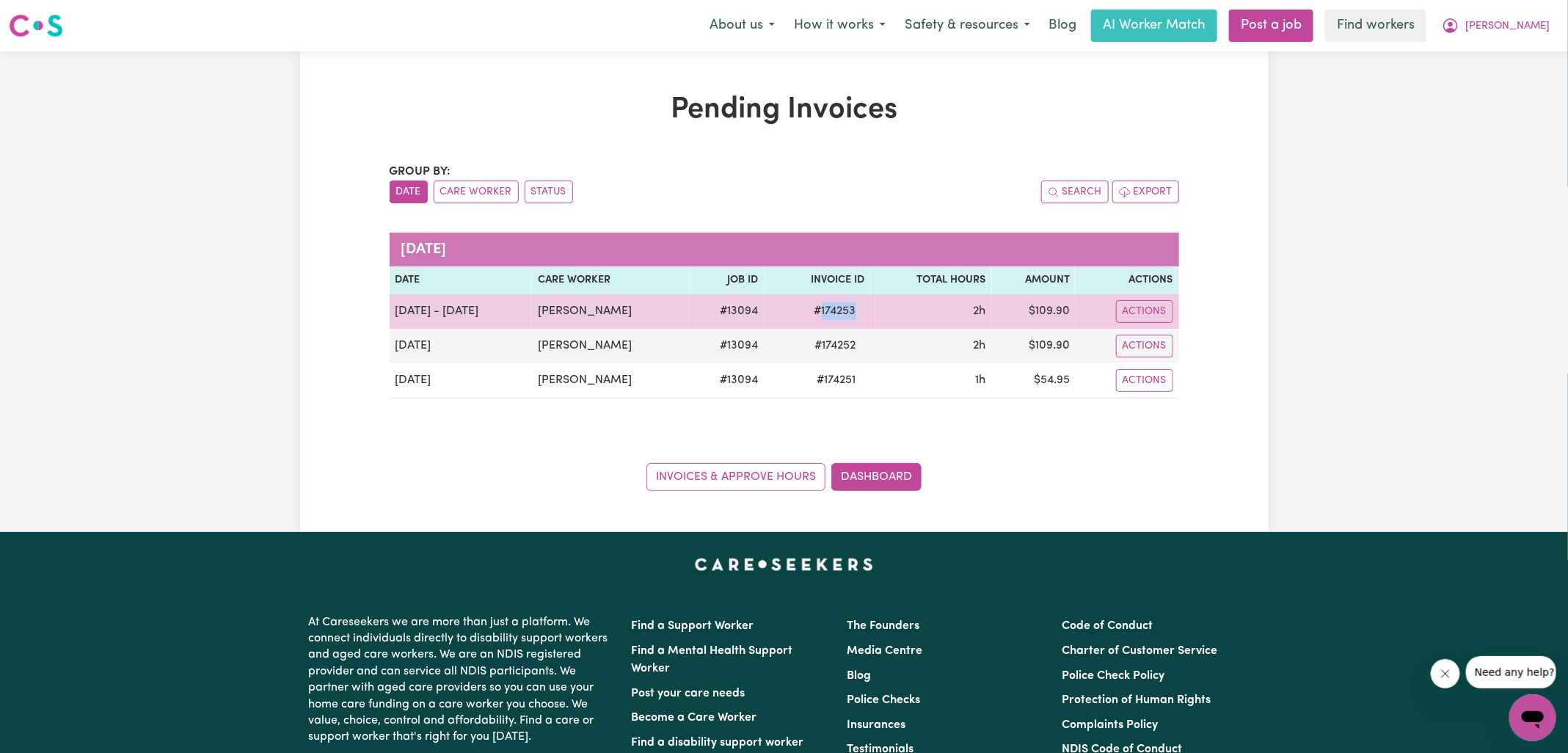
click at [1043, 316] on td "$ 109.90" at bounding box center [1033, 312] width 84 height 34
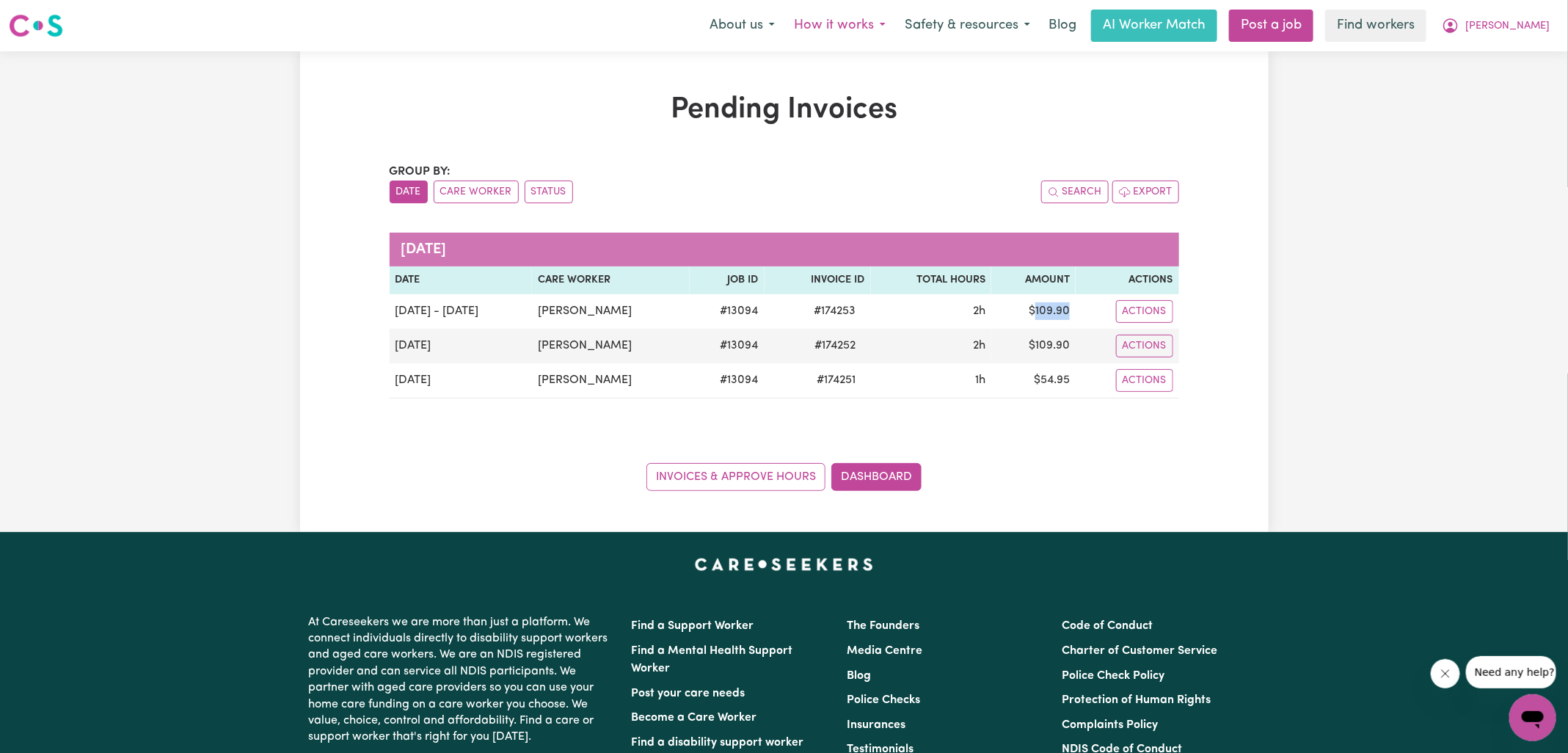
copy td "109.90"
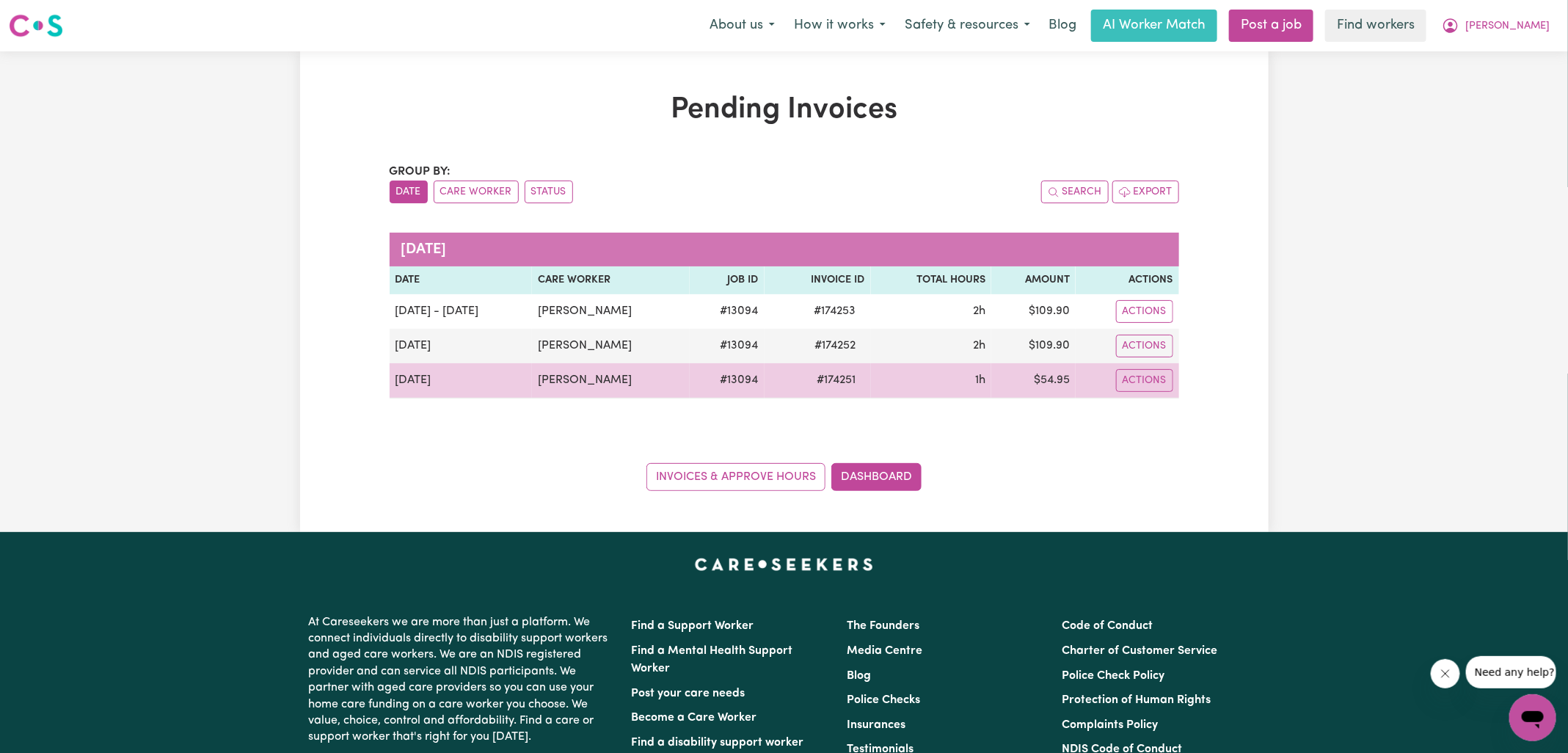
click at [828, 374] on span "# 174251" at bounding box center [837, 380] width 57 height 18
click at [839, 380] on span "# 174251" at bounding box center [837, 380] width 57 height 18
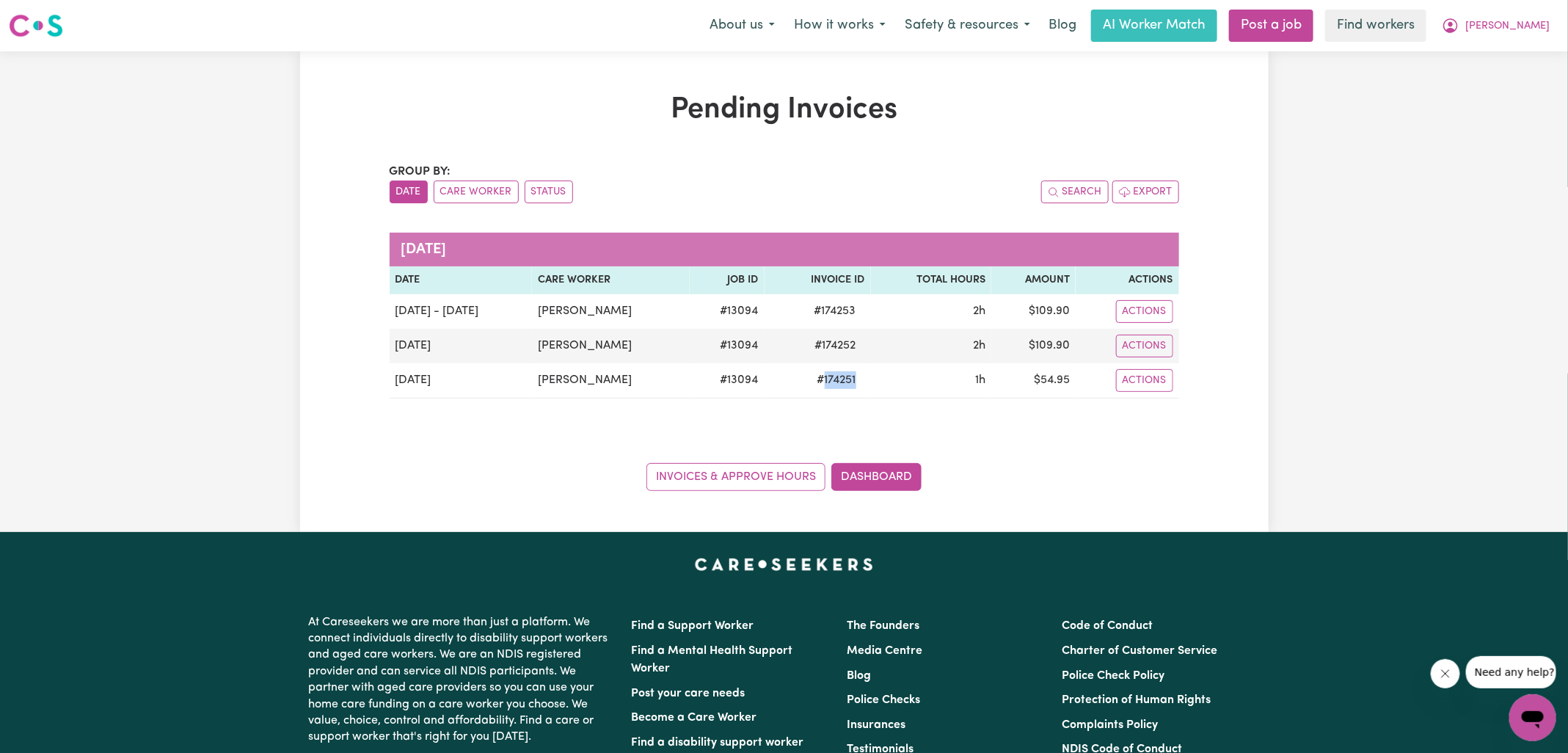
copy span "174251"
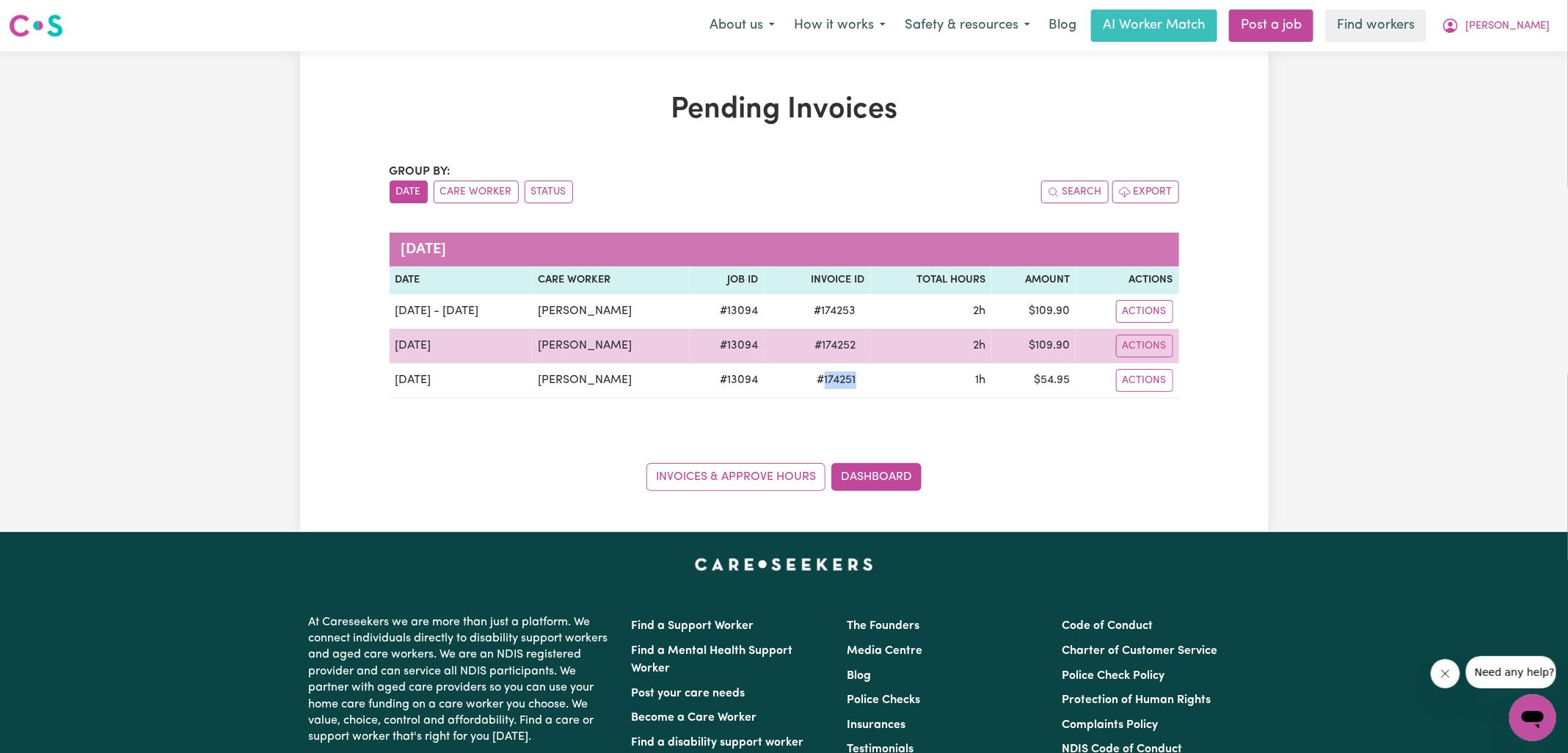
click at [829, 338] on span "# 174252" at bounding box center [835, 345] width 58 height 18
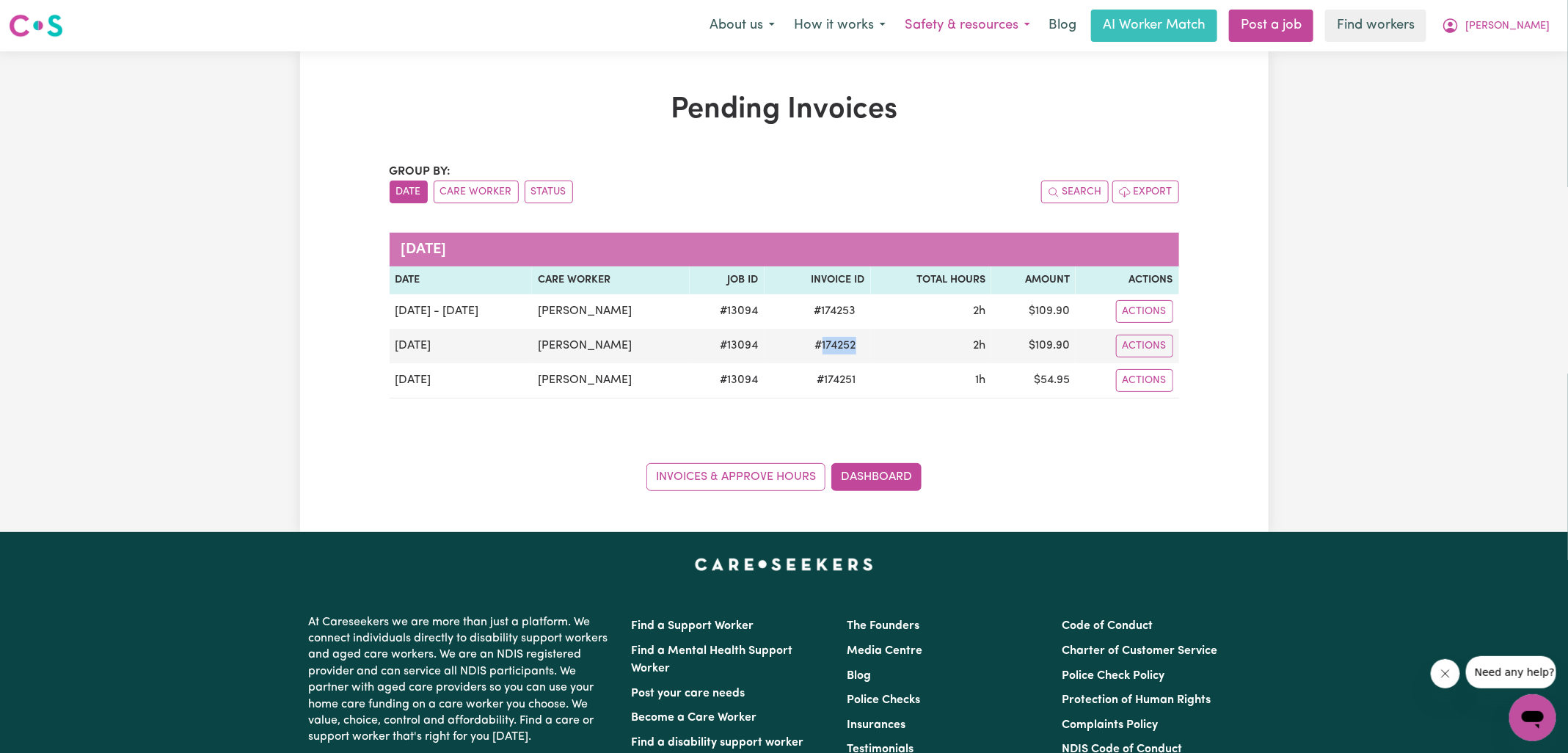
copy span "174252"
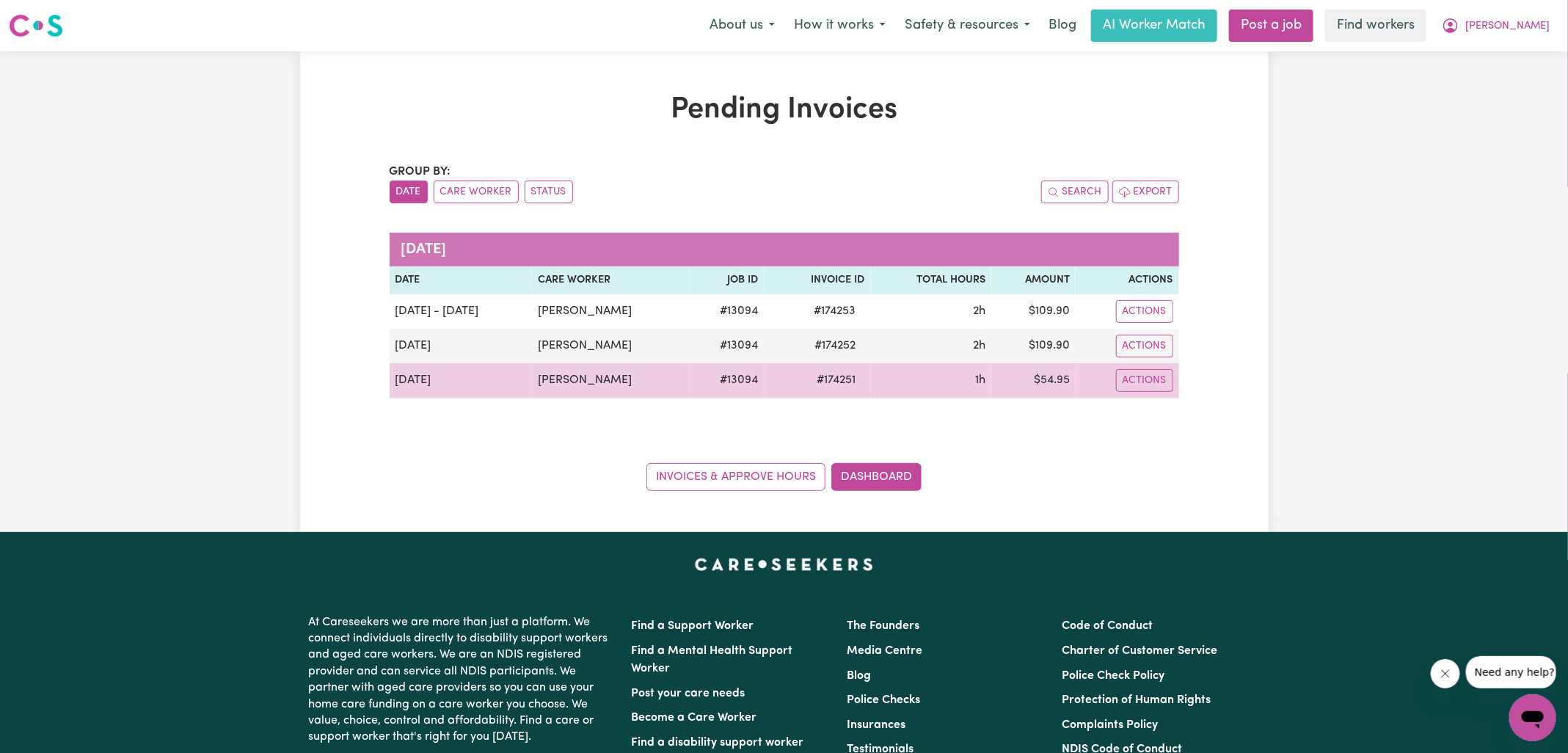
click at [1061, 373] on td "$ 54.95" at bounding box center [1033, 380] width 84 height 35
copy td "54.95"
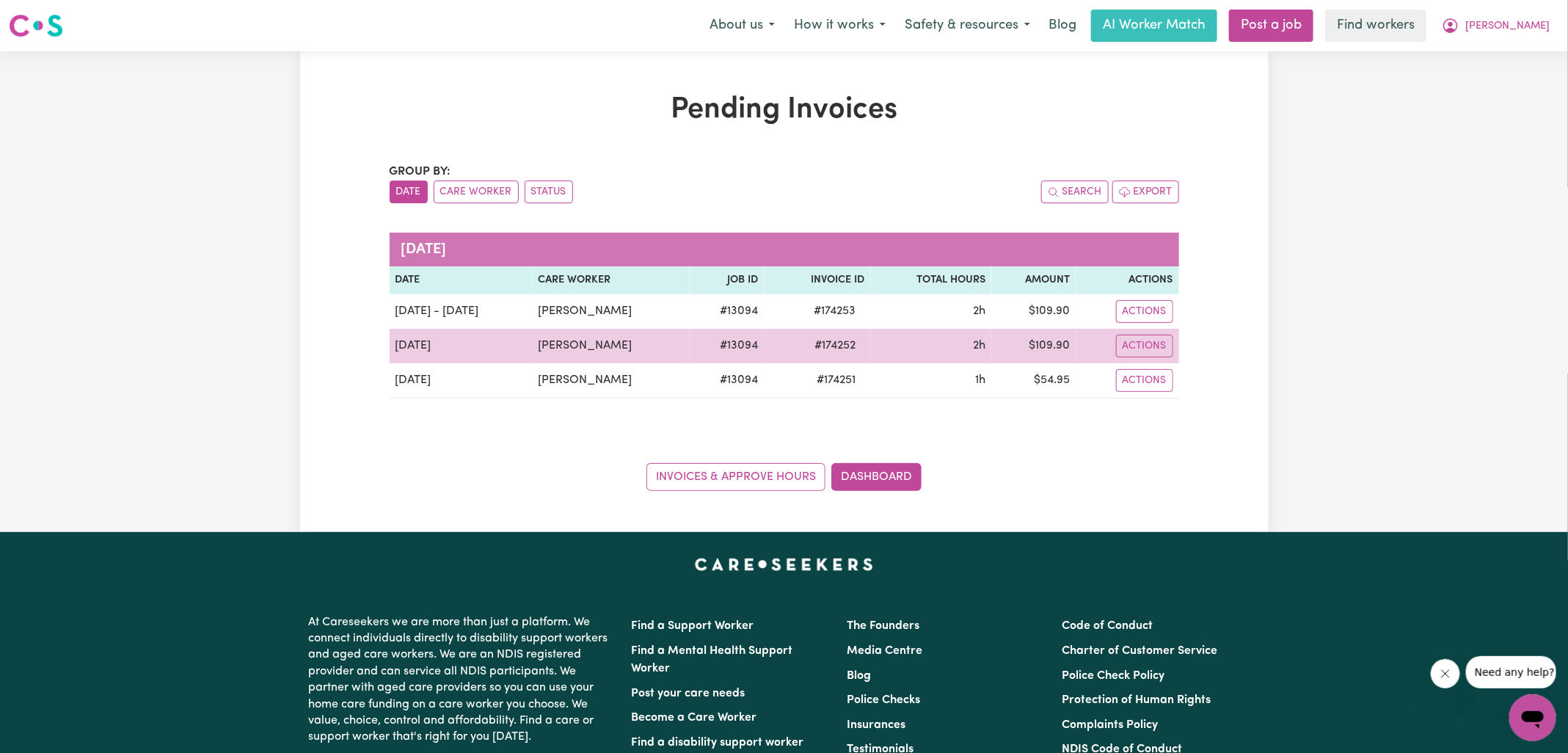
click at [1051, 341] on td "$ 109.90" at bounding box center [1033, 346] width 84 height 34
copy td "109.90"
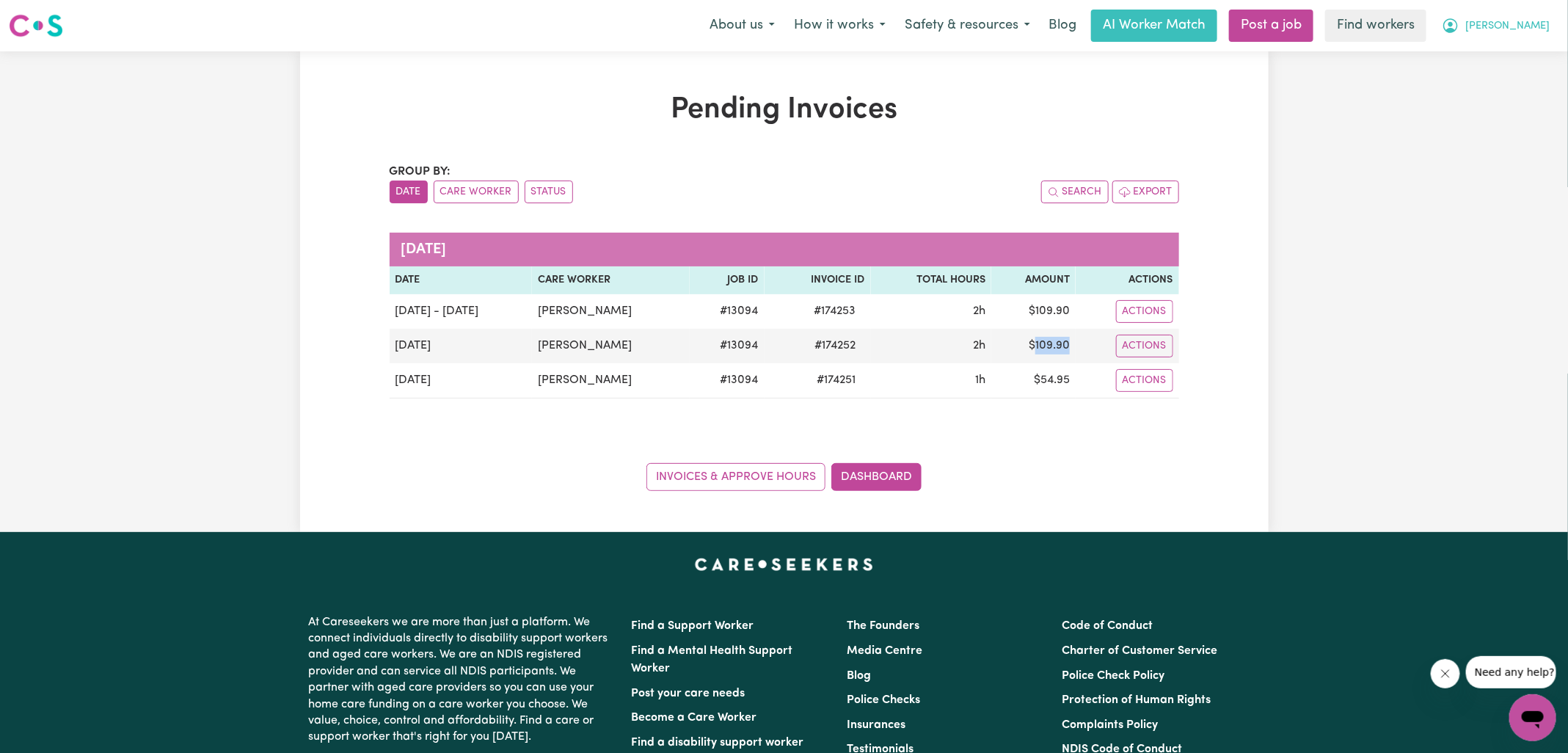
click at [1527, 25] on span "[PERSON_NAME]" at bounding box center [1507, 27] width 84 height 16
click at [1513, 76] on link "Logout" at bounding box center [1500, 84] width 116 height 28
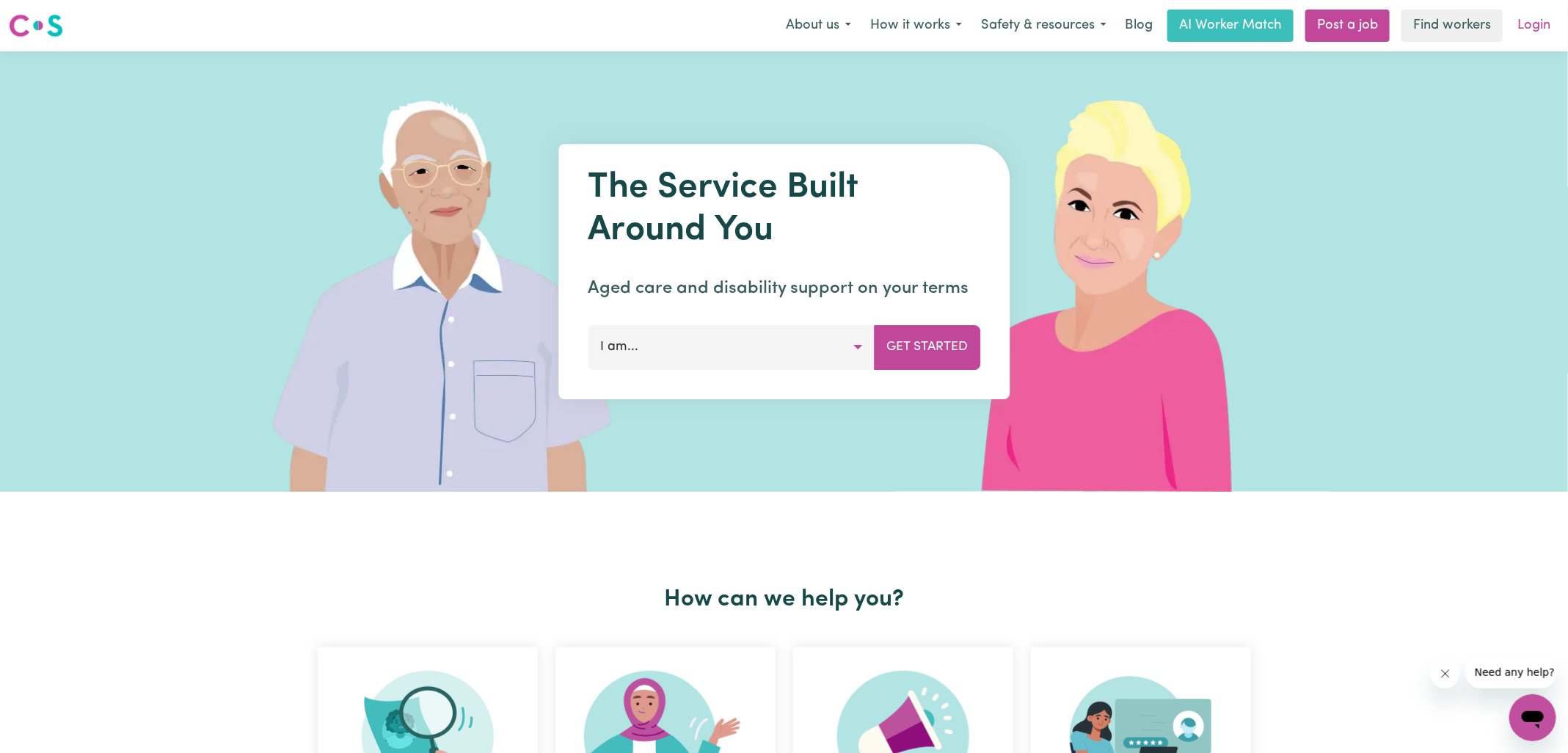
click at [1549, 23] on link "Login" at bounding box center [1534, 25] width 51 height 32
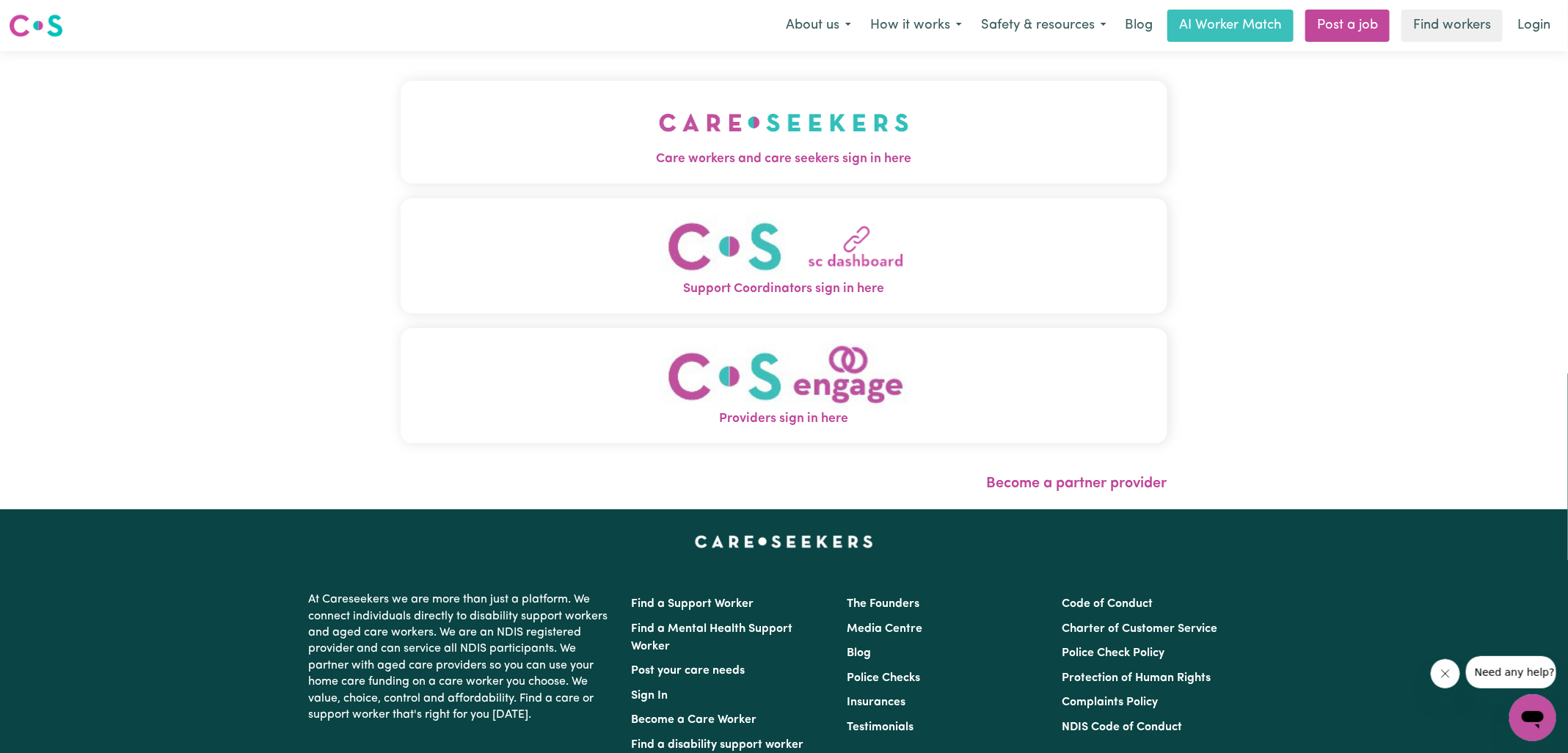
click at [454, 139] on button "Care workers and care seekers sign in here" at bounding box center [784, 133] width 767 height 103
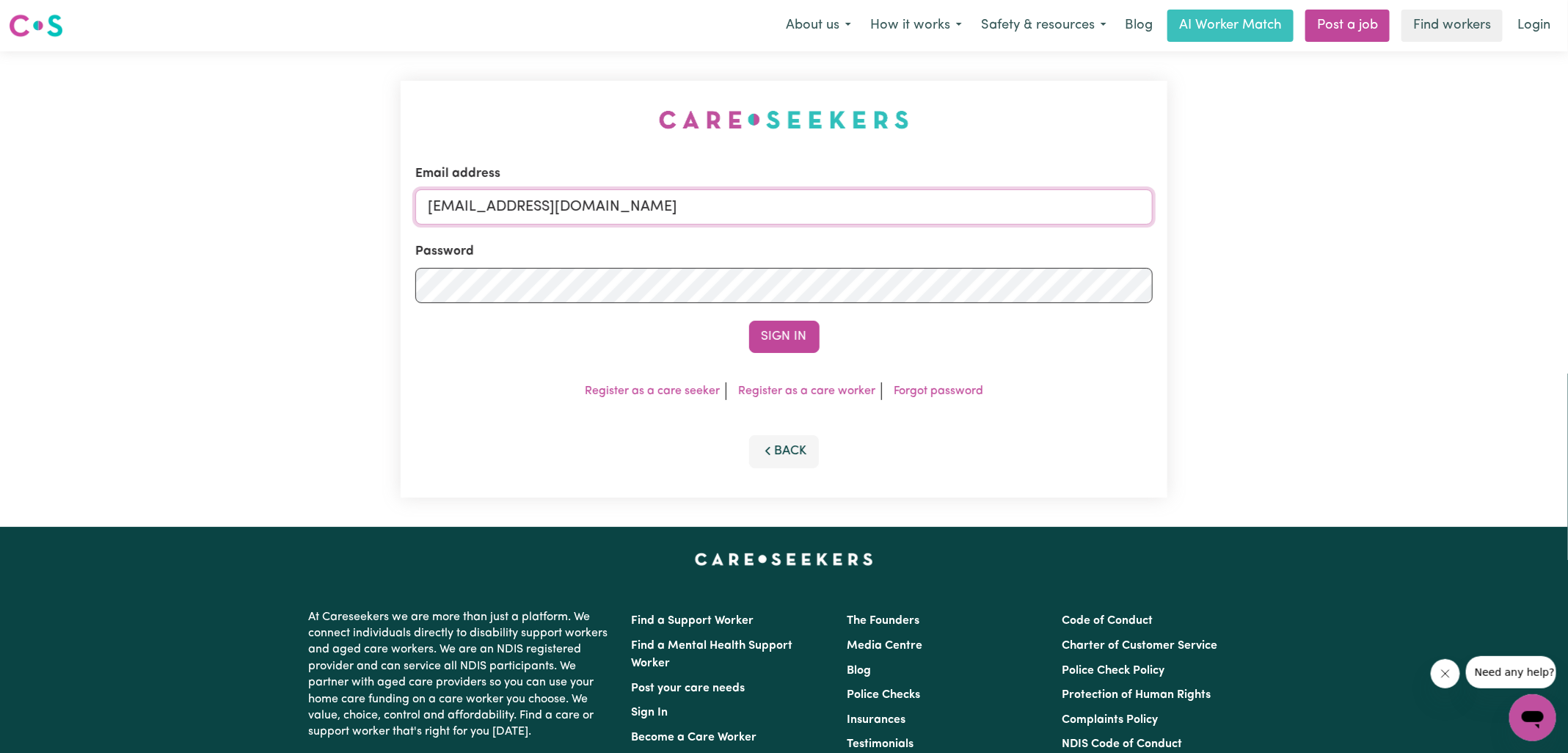
drag, startPoint x: 504, startPoint y: 207, endPoint x: 1025, endPoint y: 242, distance: 522.2
click at [1026, 242] on form "Email address [EMAIL_ADDRESS][DOMAIN_NAME] Password Sign In" at bounding box center [784, 259] width 737 height 189
type input "[EMAIL_ADDRESS][DOMAIN_NAME]"
click at [749, 320] on button "Sign In" at bounding box center [784, 336] width 70 height 32
